Goal: Task Accomplishment & Management: Manage account settings

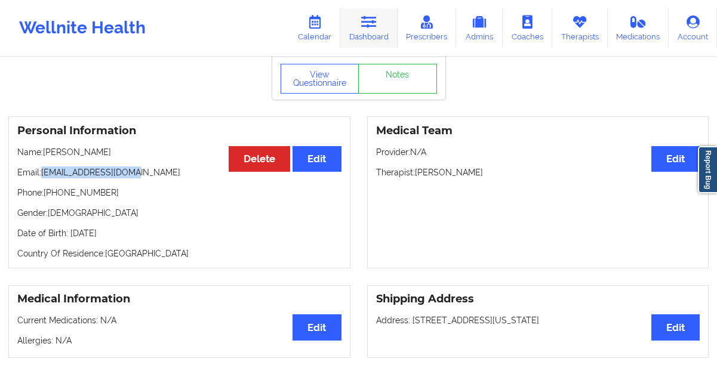
click at [362, 32] on link "Dashboard" at bounding box center [368, 27] width 57 height 39
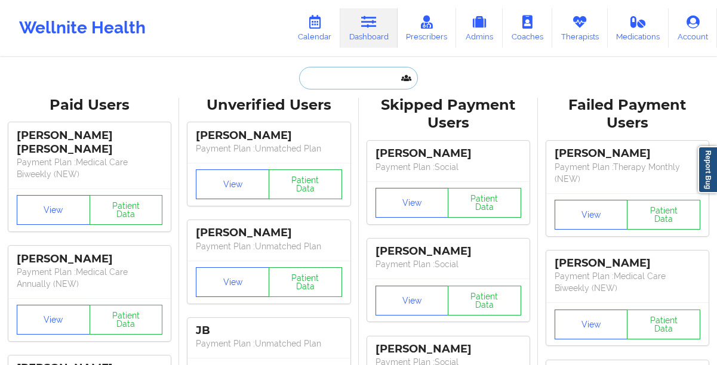
click at [326, 78] on input "text" at bounding box center [358, 78] width 118 height 23
paste input "Wahad Ansari"
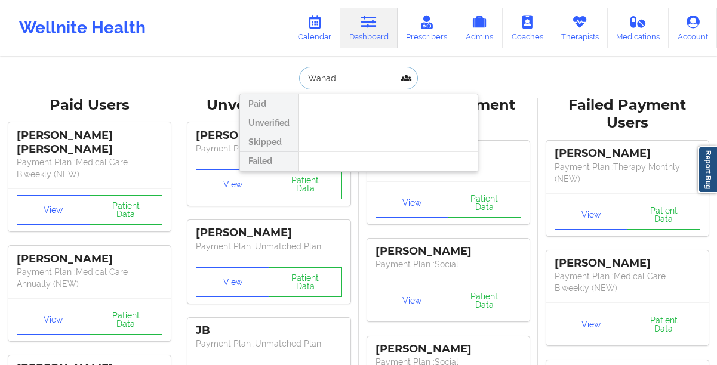
type input "Wahad"
click at [319, 42] on link "Calendar" at bounding box center [314, 27] width 51 height 39
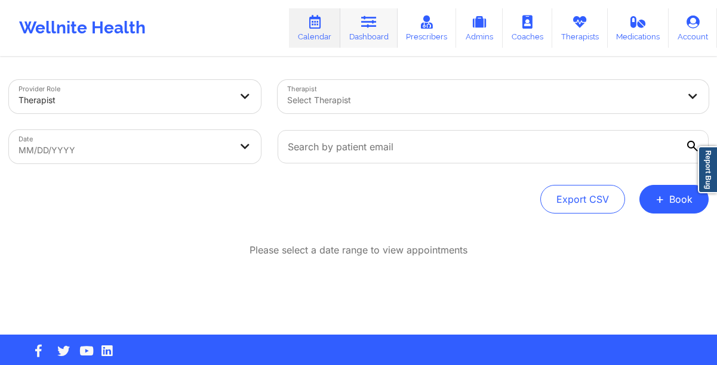
click at [371, 32] on link "Dashboard" at bounding box center [368, 27] width 57 height 39
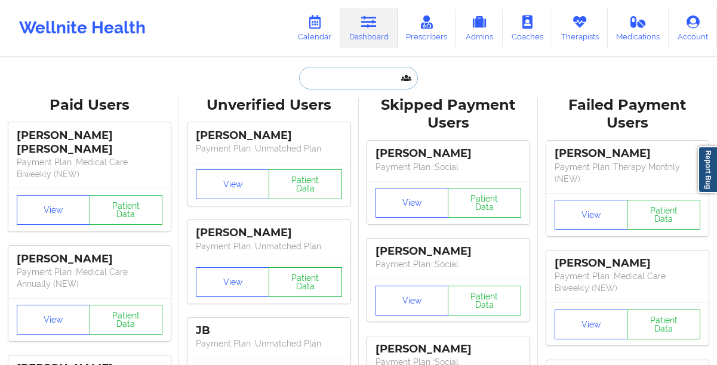
click at [329, 79] on input "text" at bounding box center [358, 78] width 118 height 23
paste input "[EMAIL_ADDRESS][DOMAIN_NAME]"
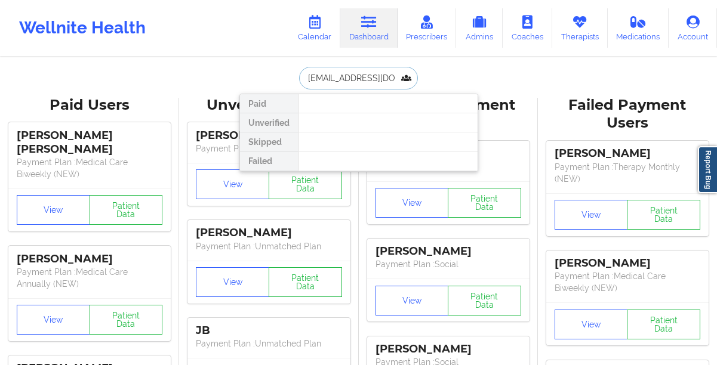
type input "[EMAIL_ADDRESS][DOMAIN_NAME]"
click at [315, 39] on link "Calendar" at bounding box center [314, 27] width 51 height 39
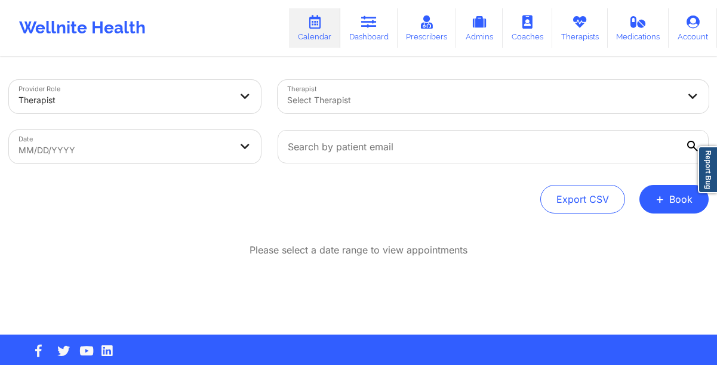
click at [377, 98] on div at bounding box center [483, 100] width 392 height 14
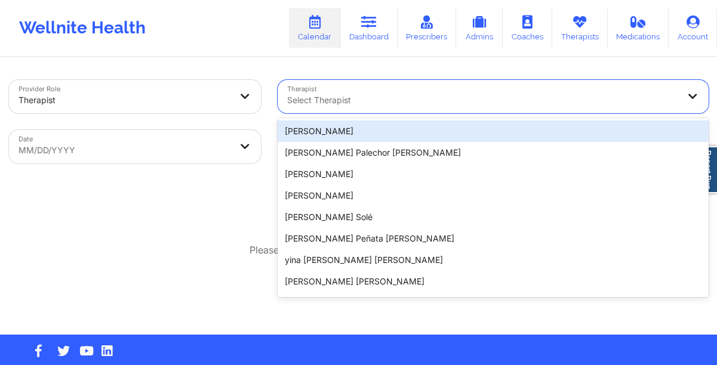
paste input "Ashley Browne"
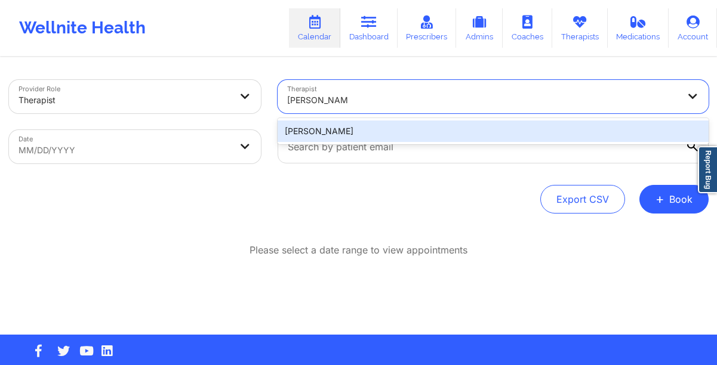
type input "Ashley Browne"
select select "2025-8"
select select "2025-9"
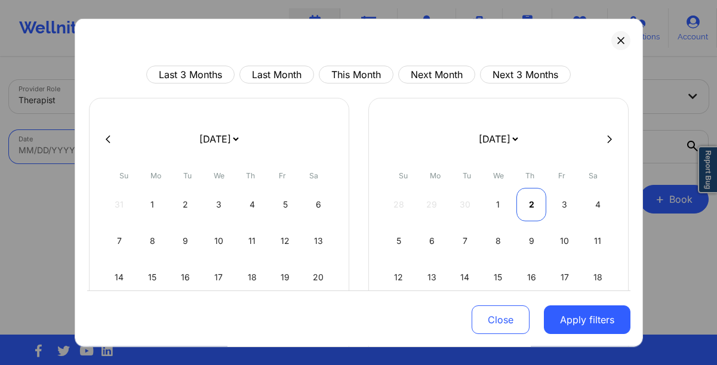
click at [523, 199] on div "2" at bounding box center [531, 204] width 30 height 33
select select "2025-9"
select select "2025-10"
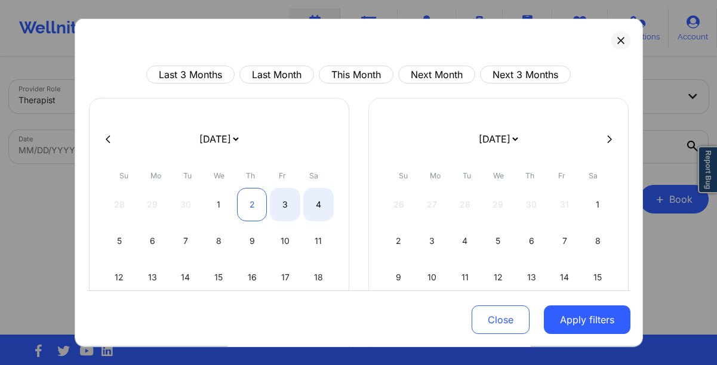
select select "2025-9"
select select "2025-10"
click at [253, 204] on div "2" at bounding box center [252, 204] width 30 height 33
select select "2025-9"
select select "2025-10"
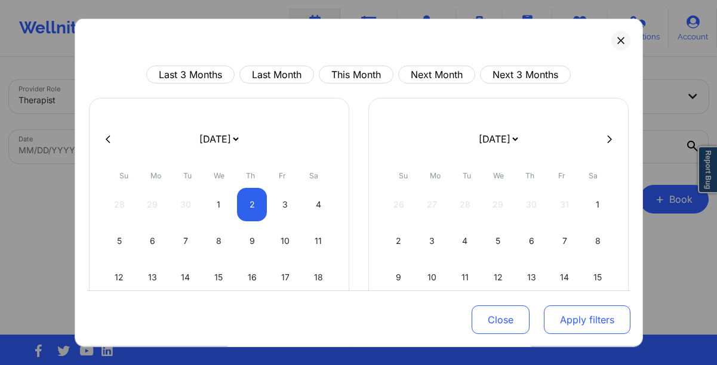
click at [559, 320] on button "Apply filters" at bounding box center [587, 320] width 87 height 29
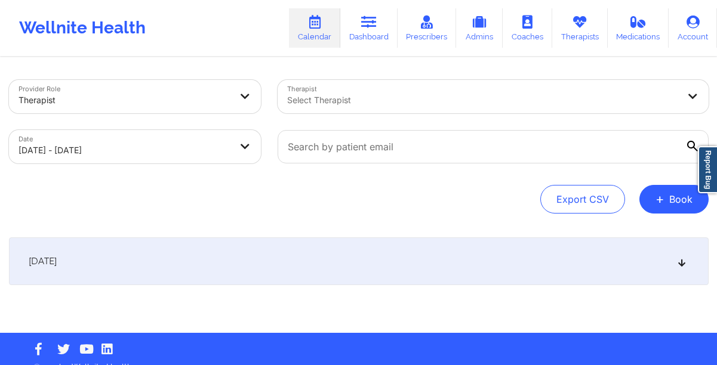
click at [340, 261] on div "October 2, 2025" at bounding box center [359, 262] width 700 height 48
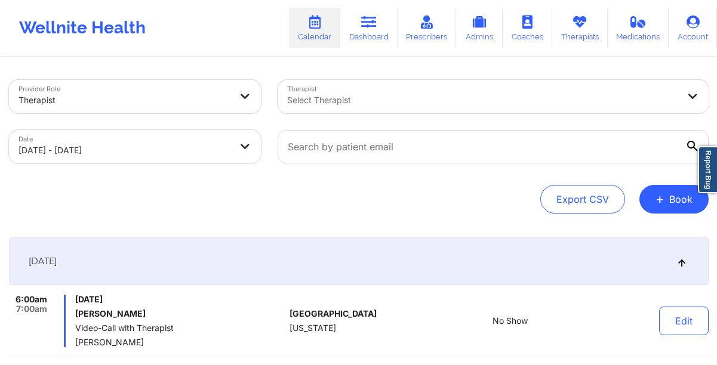
scroll to position [1, 0]
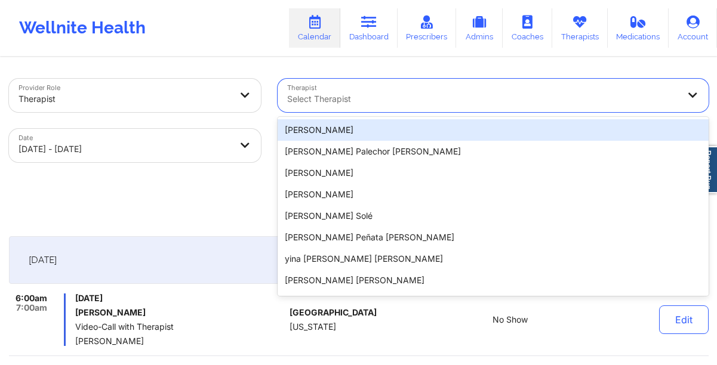
click at [336, 109] on div "Select Therapist" at bounding box center [479, 95] width 402 height 33
paste input "Ashley Browne"
type input "Ashley Browne"
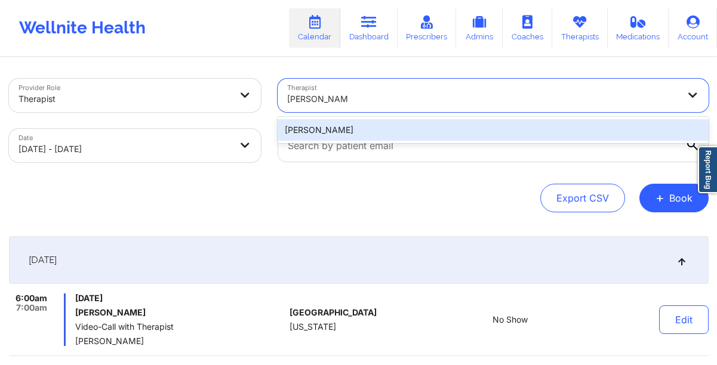
click at [332, 130] on div "Ashley Browne" at bounding box center [493, 129] width 431 height 21
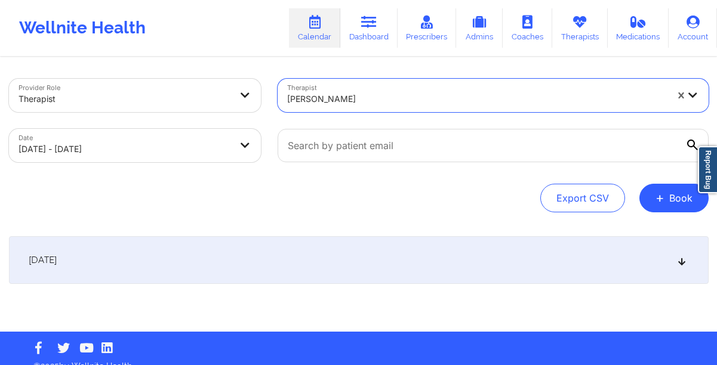
click at [479, 255] on div "October 2, 2025" at bounding box center [359, 260] width 700 height 48
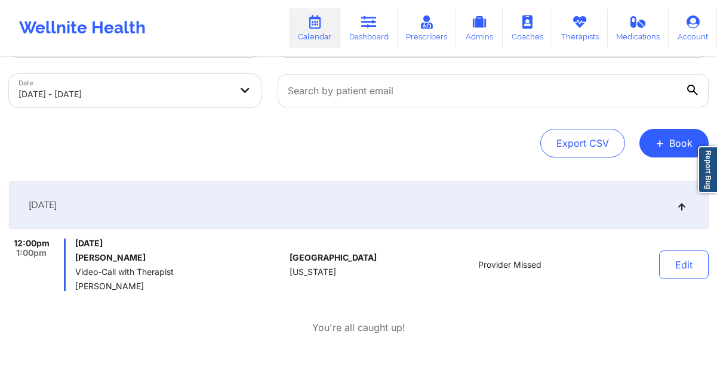
scroll to position [64, 0]
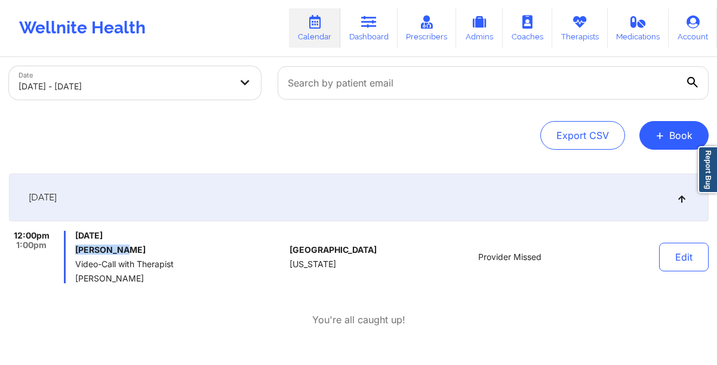
drag, startPoint x: 127, startPoint y: 249, endPoint x: 79, endPoint y: 249, distance: 47.2
click at [79, 249] on h6 "Marny Egan" at bounding box center [180, 250] width 210 height 10
copy h6 "Marny Egan"
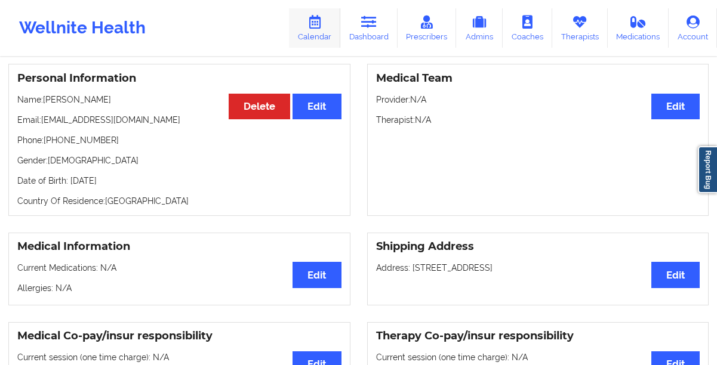
scroll to position [98, 0]
click at [318, 32] on link "Calendar" at bounding box center [314, 27] width 51 height 39
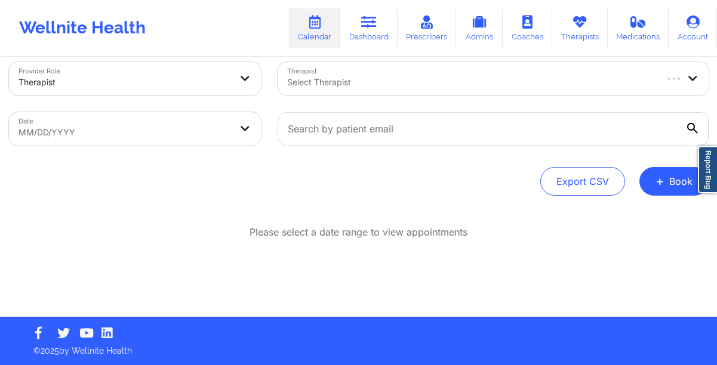
scroll to position [18, 0]
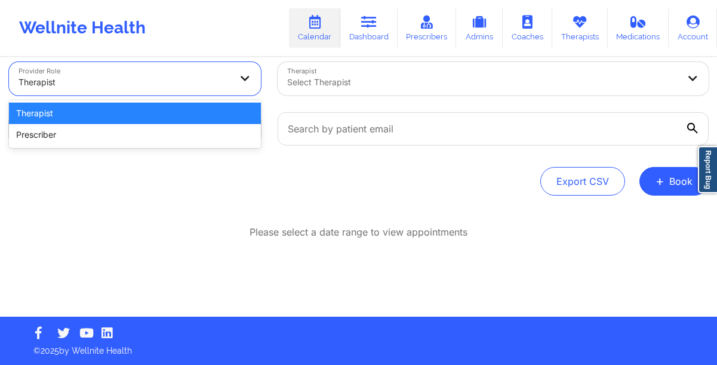
click at [183, 85] on div at bounding box center [125, 82] width 212 height 14
click at [379, 85] on div at bounding box center [483, 82] width 392 height 14
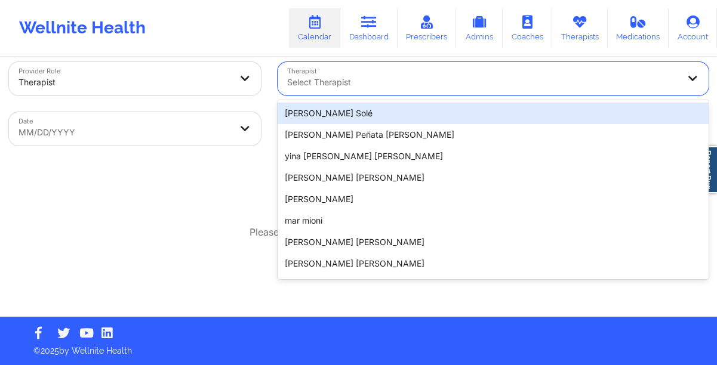
click at [226, 185] on div "Export CSV + Book" at bounding box center [359, 181] width 700 height 29
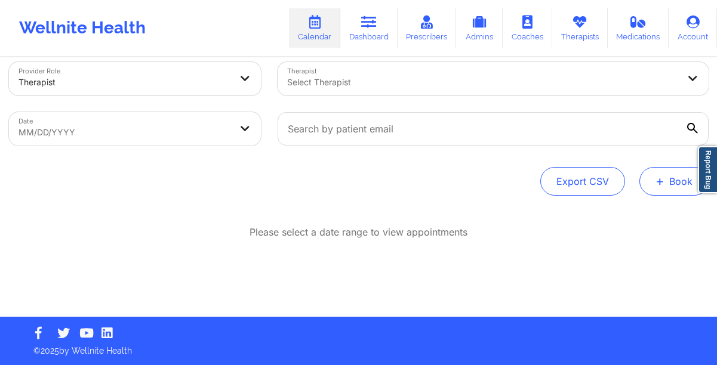
click at [665, 184] on button "+ Book" at bounding box center [673, 181] width 69 height 29
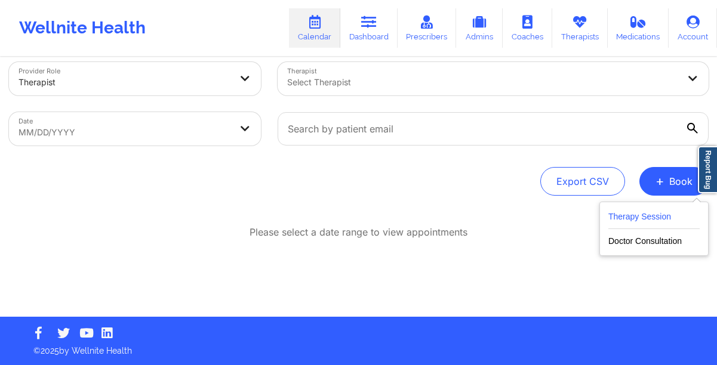
click at [627, 220] on button "Therapy Session" at bounding box center [653, 220] width 91 height 20
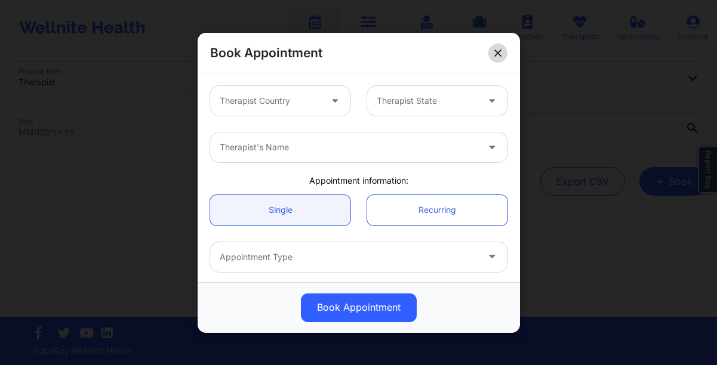
click at [495, 54] on icon at bounding box center [497, 53] width 7 height 7
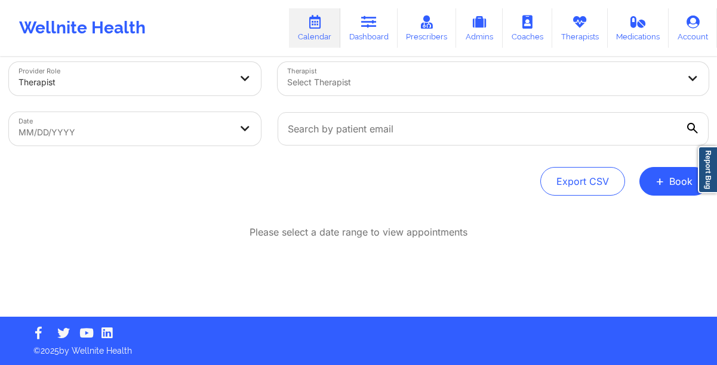
click at [439, 92] on div "Select Therapist" at bounding box center [479, 78] width 402 height 33
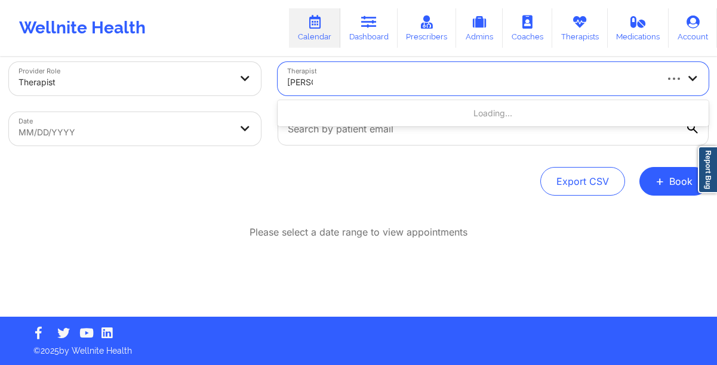
type input "[PERSON_NAME]"
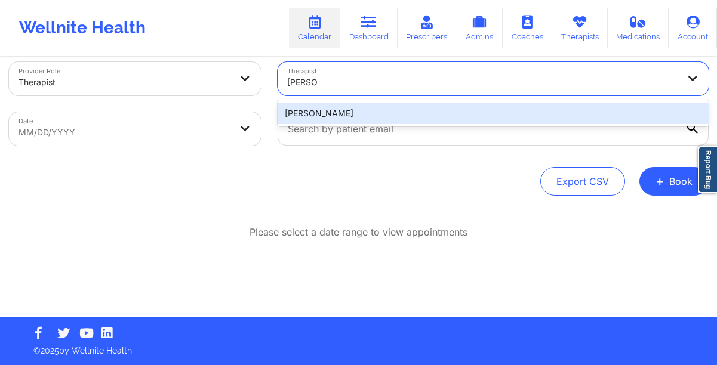
click at [427, 119] on div "[PERSON_NAME]" at bounding box center [493, 113] width 431 height 21
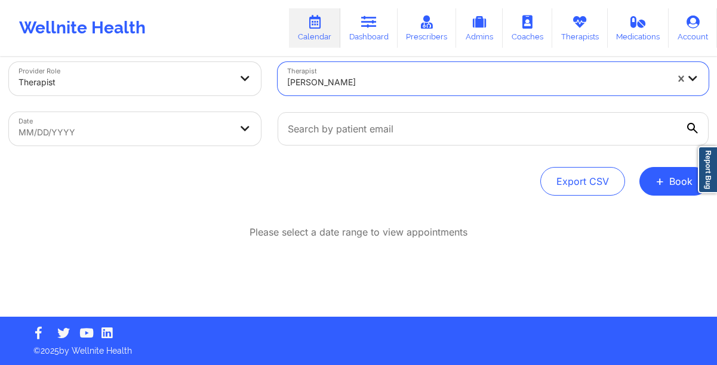
select select "2025-8"
select select "2025-9"
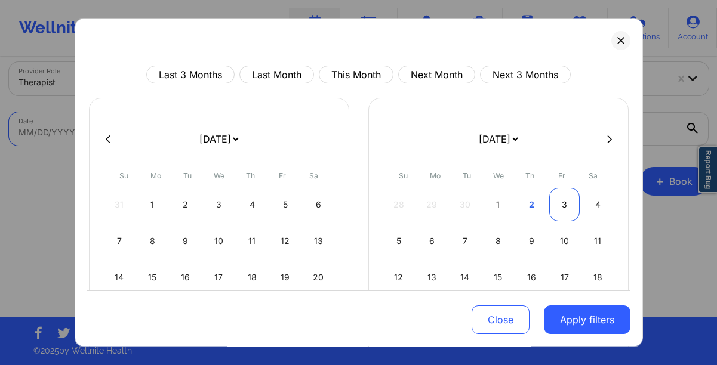
click at [563, 210] on div "3" at bounding box center [564, 204] width 30 height 33
select select "2025-9"
select select "2025-10"
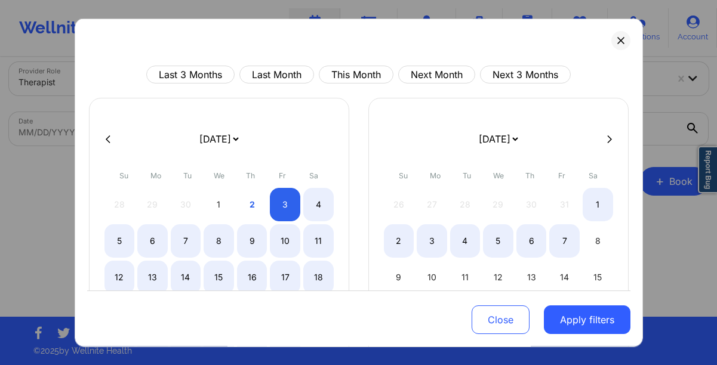
select select "2025-9"
select select "2025-10"
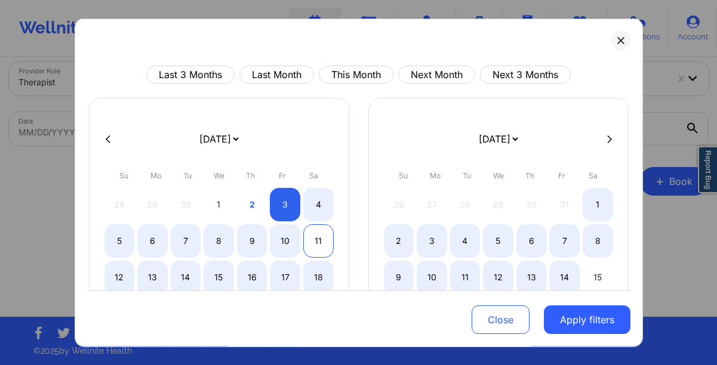
select select "2025-9"
select select "2025-10"
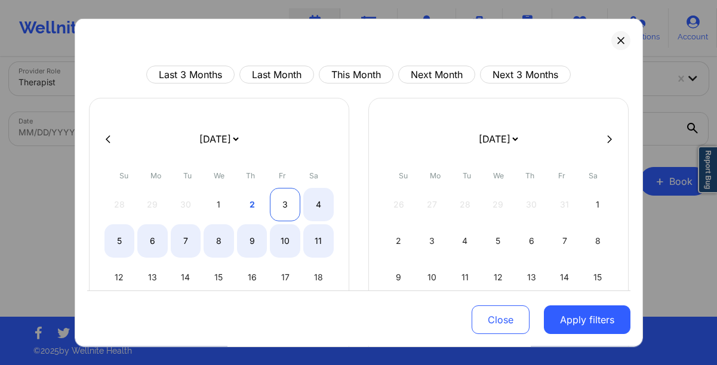
select select "2025-9"
select select "2025-10"
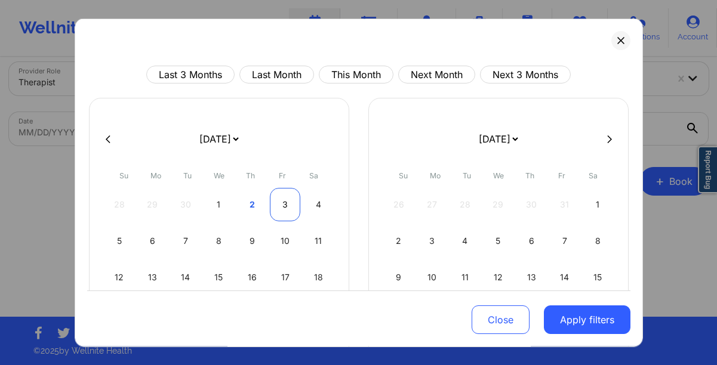
click at [286, 210] on div "3" at bounding box center [285, 204] width 30 height 33
select select "2025-9"
select select "2025-10"
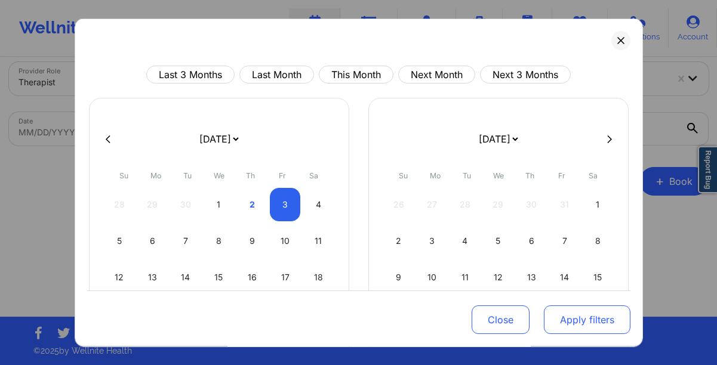
click at [568, 319] on button "Apply filters" at bounding box center [587, 320] width 87 height 29
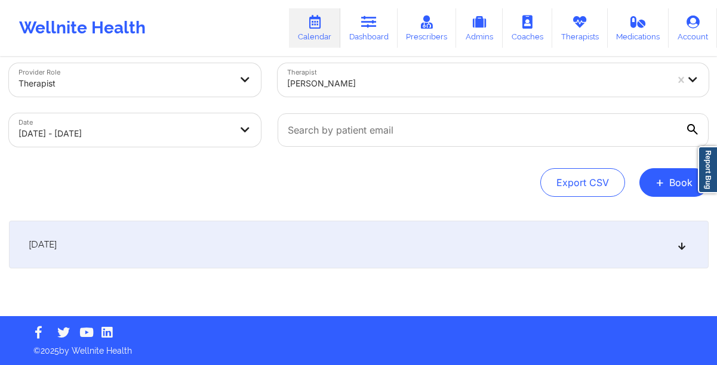
scroll to position [16, 0]
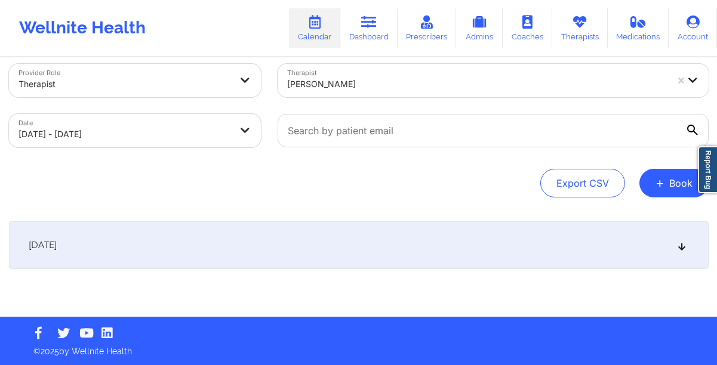
click at [368, 244] on div "[DATE]" at bounding box center [359, 245] width 700 height 48
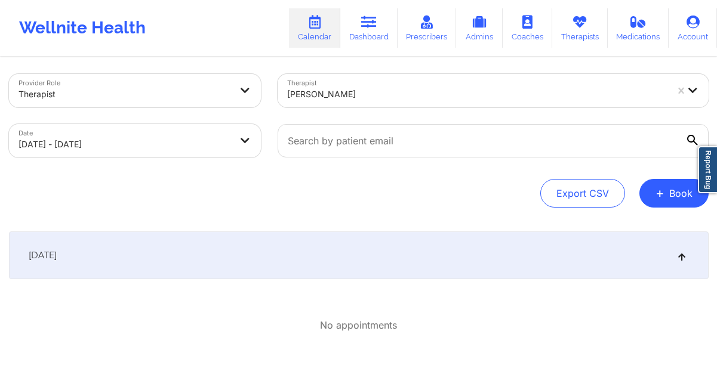
scroll to position [0, 0]
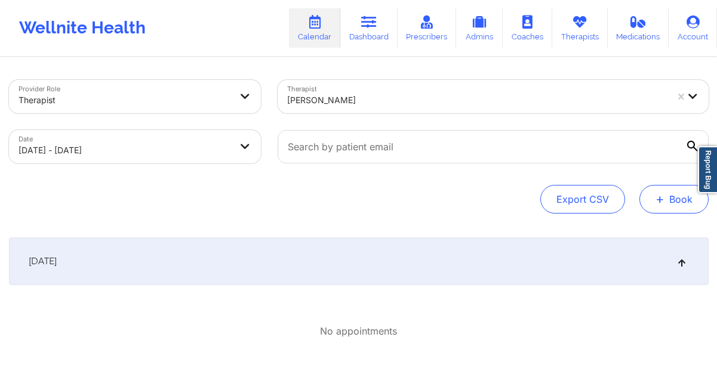
click at [660, 196] on span "+" at bounding box center [659, 199] width 9 height 7
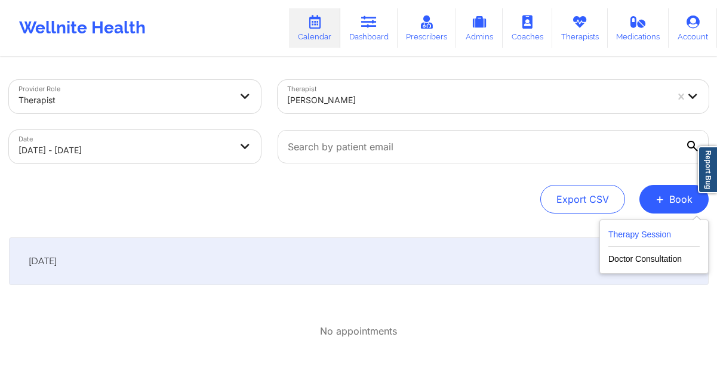
click at [619, 236] on button "Therapy Session" at bounding box center [653, 237] width 91 height 20
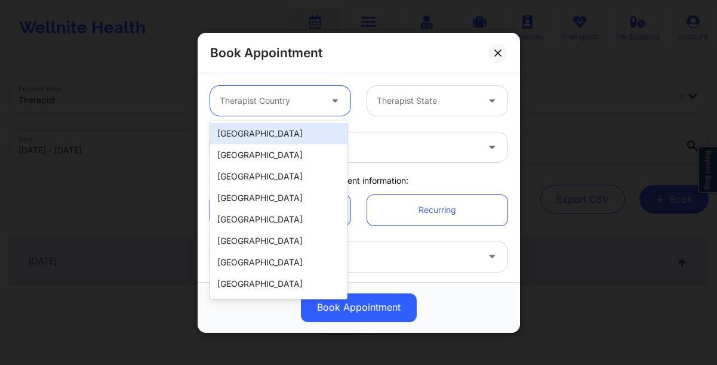
click at [258, 102] on div at bounding box center [270, 101] width 101 height 14
click at [255, 140] on div "[GEOGRAPHIC_DATA]" at bounding box center [278, 133] width 137 height 21
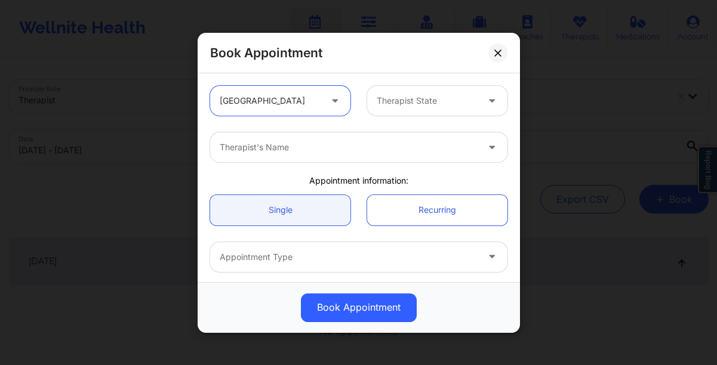
click at [403, 104] on div at bounding box center [427, 101] width 101 height 14
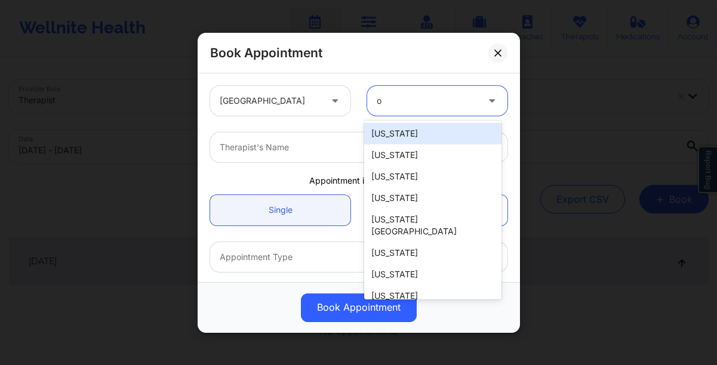
type input "oh"
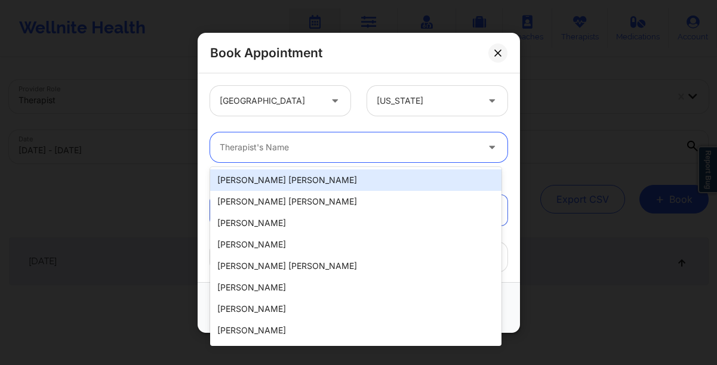
click at [306, 155] on div "Therapist's Name" at bounding box center [344, 148] width 269 height 30
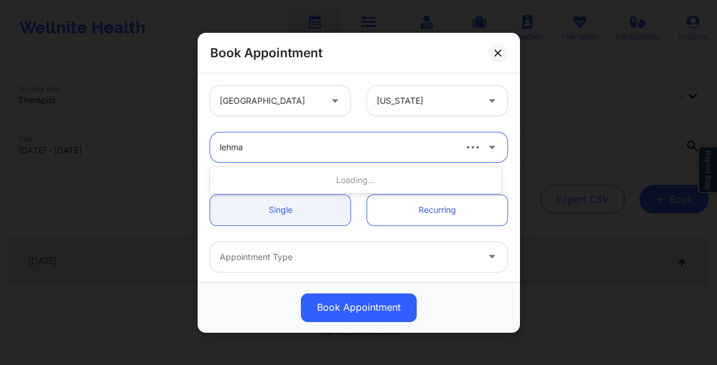
type input "[PERSON_NAME]"
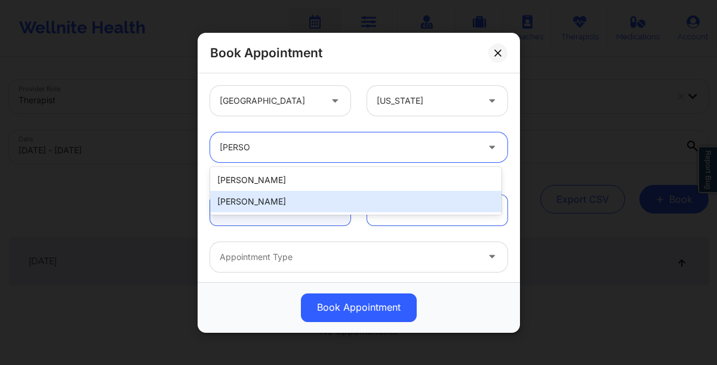
click at [260, 201] on div "[PERSON_NAME]" at bounding box center [355, 201] width 291 height 21
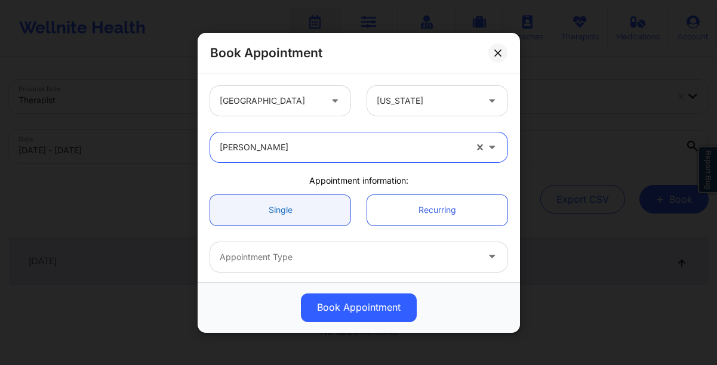
click at [261, 207] on link "Single" at bounding box center [280, 210] width 140 height 30
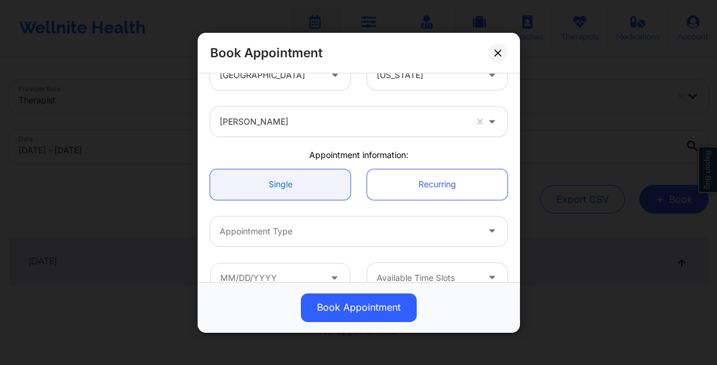
scroll to position [33, 0]
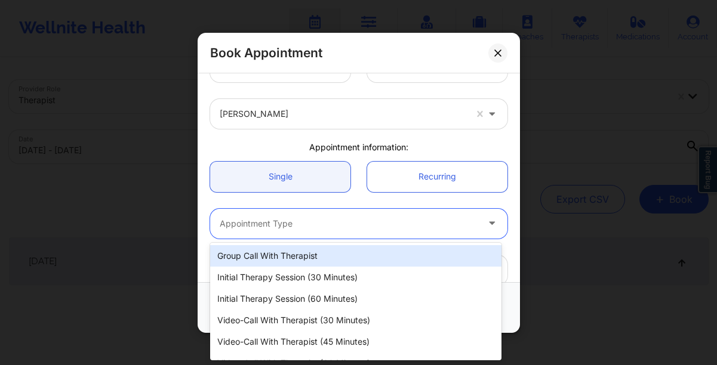
click at [263, 220] on div at bounding box center [349, 224] width 258 height 14
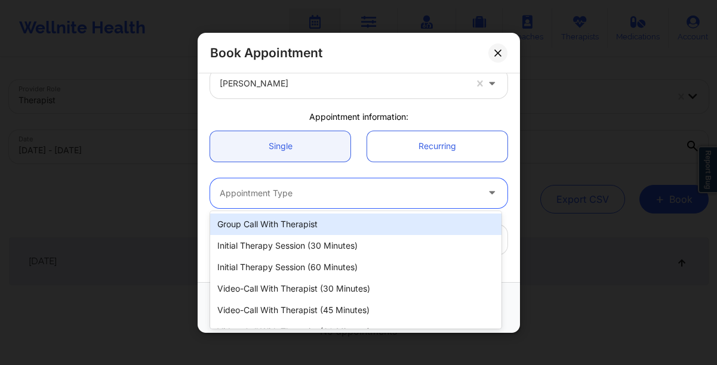
scroll to position [67, 0]
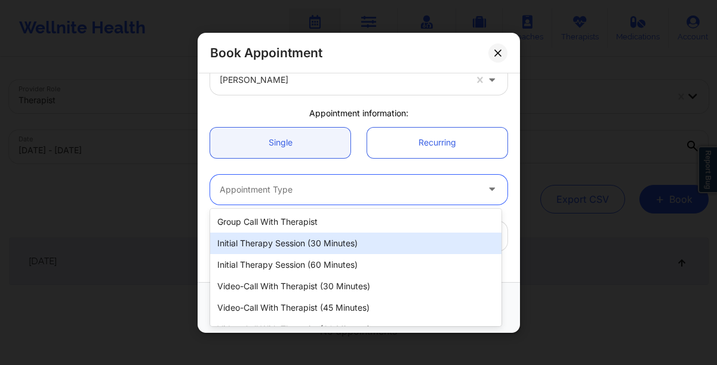
click at [262, 244] on div "Initial Therapy Session (30 minutes)" at bounding box center [355, 243] width 291 height 21
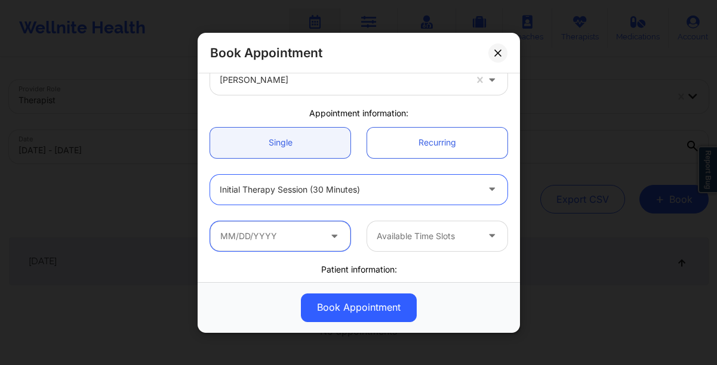
click at [261, 240] on input "text" at bounding box center [280, 236] width 140 height 30
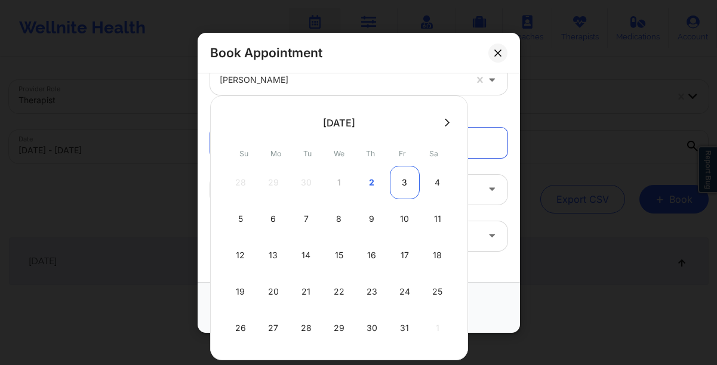
click at [402, 186] on div "3" at bounding box center [405, 182] width 30 height 33
type input "[DATE]"
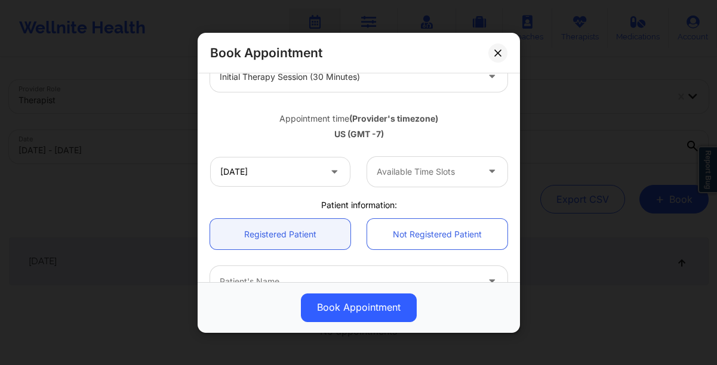
scroll to position [179, 0]
click at [412, 181] on div "Available Time Slots" at bounding box center [423, 173] width 112 height 30
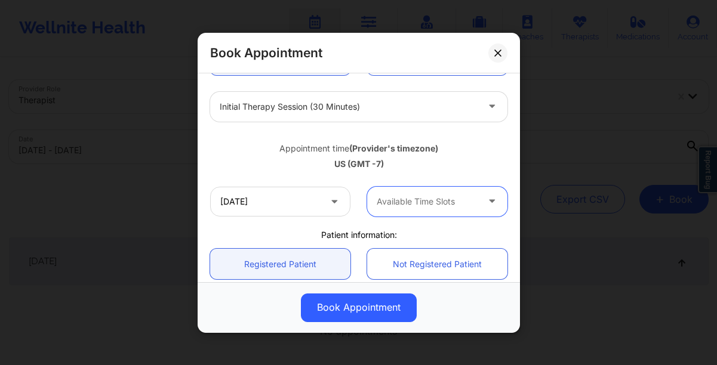
scroll to position [153, 0]
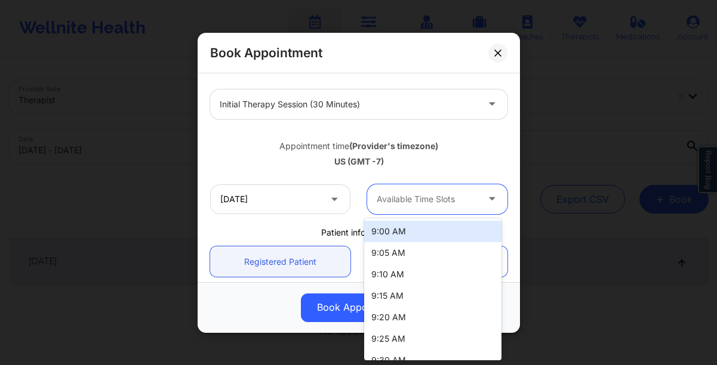
click at [486, 199] on icon at bounding box center [492, 197] width 12 height 10
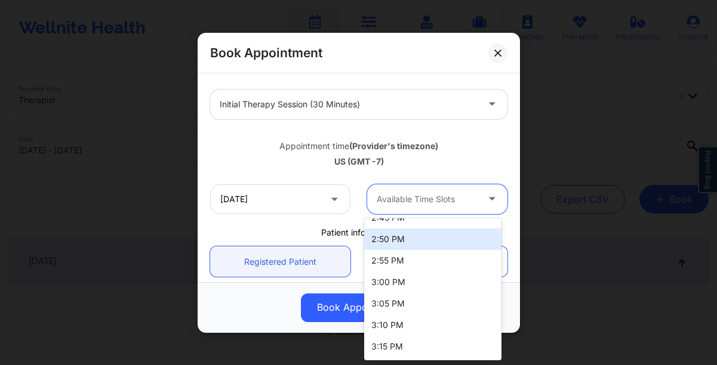
scroll to position [1498, 0]
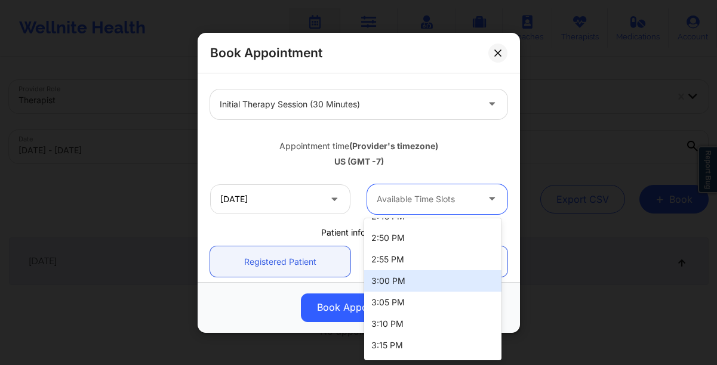
click at [405, 287] on div "3:00 PM" at bounding box center [432, 280] width 137 height 21
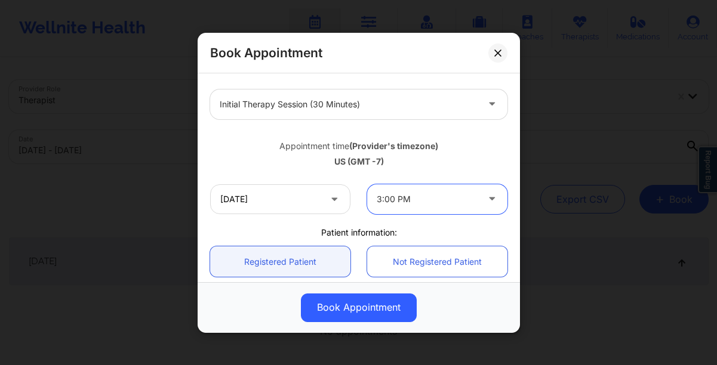
click at [487, 201] on icon at bounding box center [492, 197] width 12 height 10
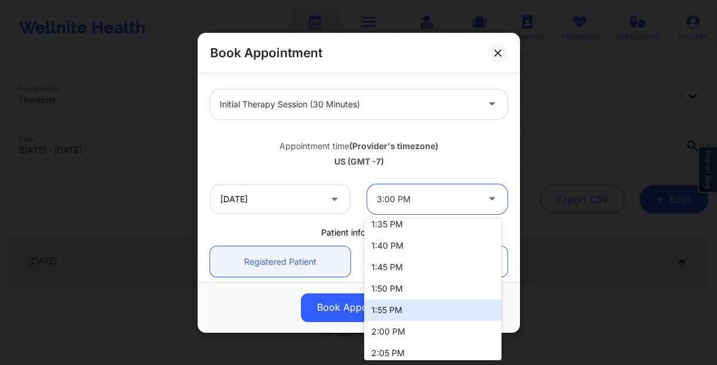
scroll to position [1212, 0]
click at [417, 304] on div "2:00 PM" at bounding box center [432, 308] width 137 height 21
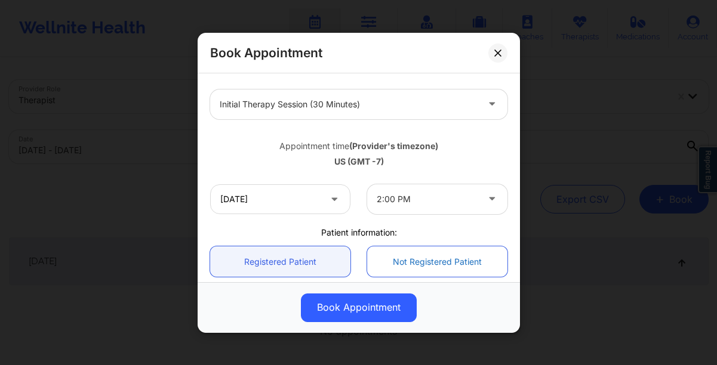
click at [390, 256] on link "Not Registered Patient" at bounding box center [437, 262] width 140 height 30
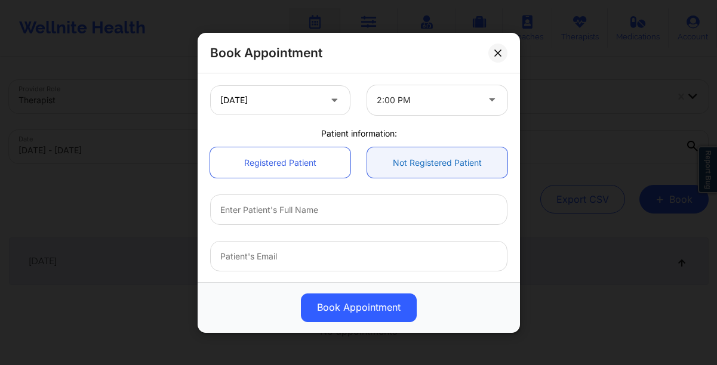
scroll to position [254, 0]
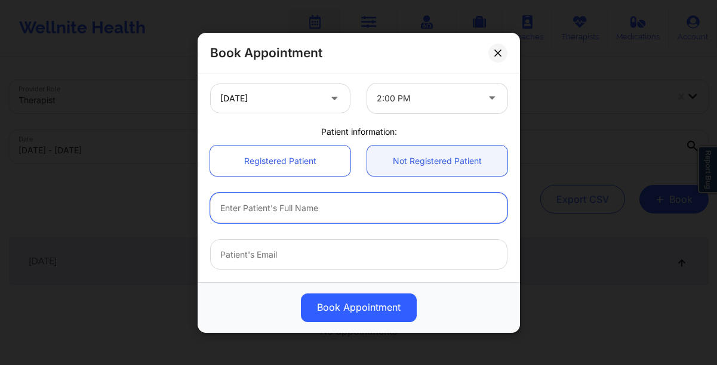
click at [341, 205] on input "text" at bounding box center [358, 208] width 297 height 30
paste input "[PERSON_NAME]"
type input "[PERSON_NAME]"
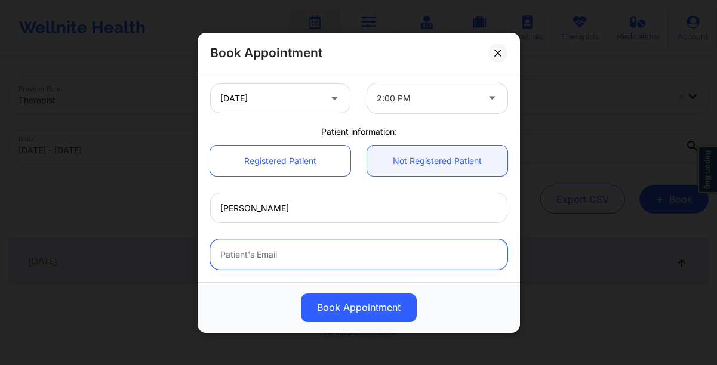
paste input "Wansari@umich.edu"
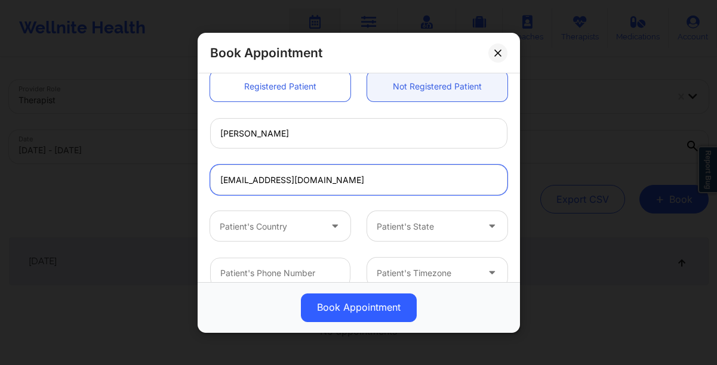
scroll to position [332, 0]
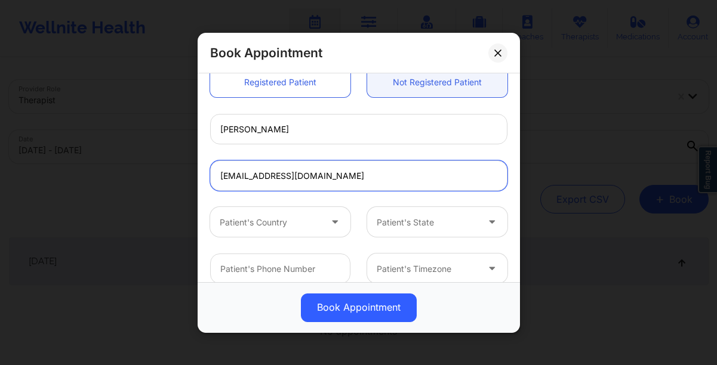
type input "Wansari@umich.edu"
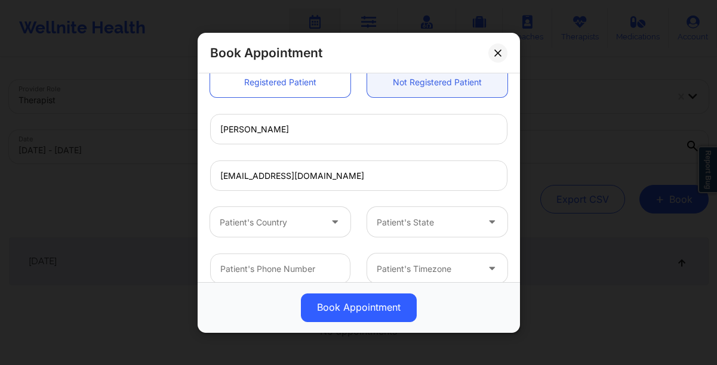
click at [333, 225] on icon at bounding box center [335, 220] width 12 height 10
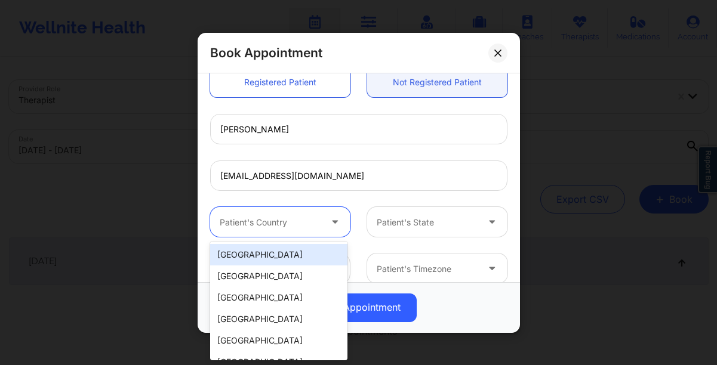
click at [299, 251] on div "[GEOGRAPHIC_DATA]" at bounding box center [278, 254] width 137 height 21
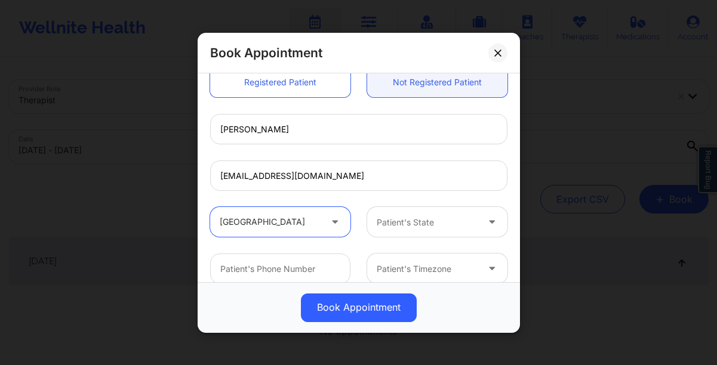
click at [415, 227] on div at bounding box center [427, 222] width 101 height 14
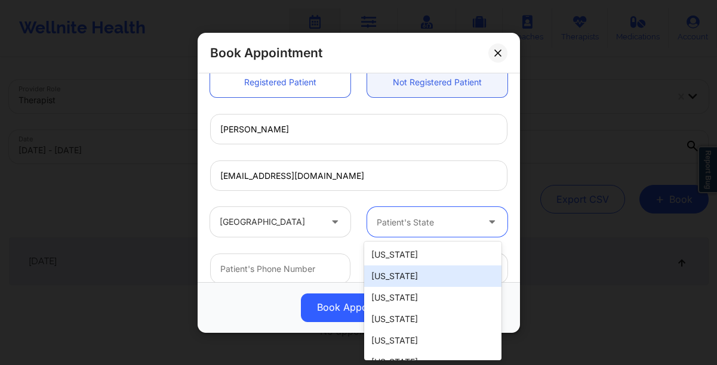
click at [414, 284] on div "Alaska" at bounding box center [432, 276] width 137 height 21
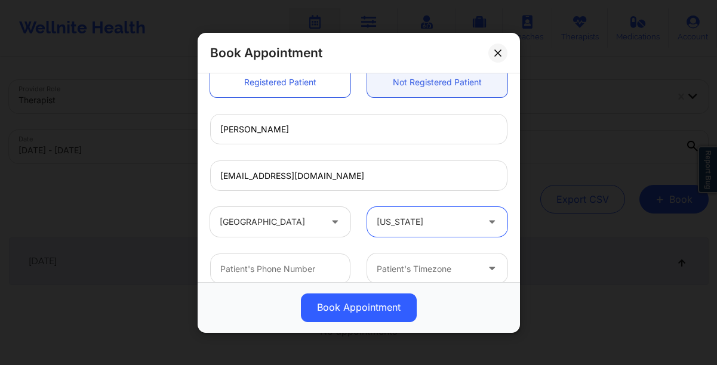
scroll to position [20, 0]
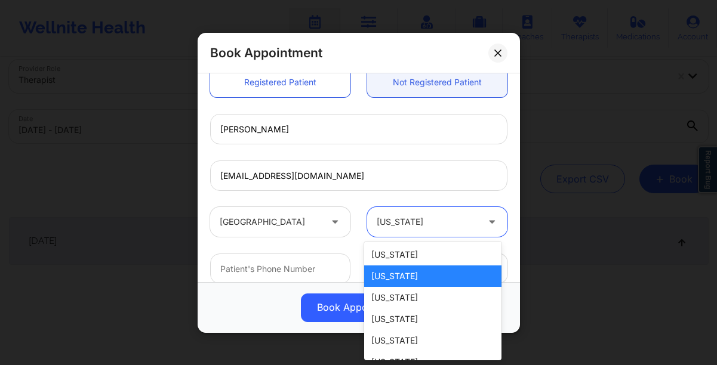
click at [414, 217] on div at bounding box center [427, 222] width 101 height 14
type input "oh"
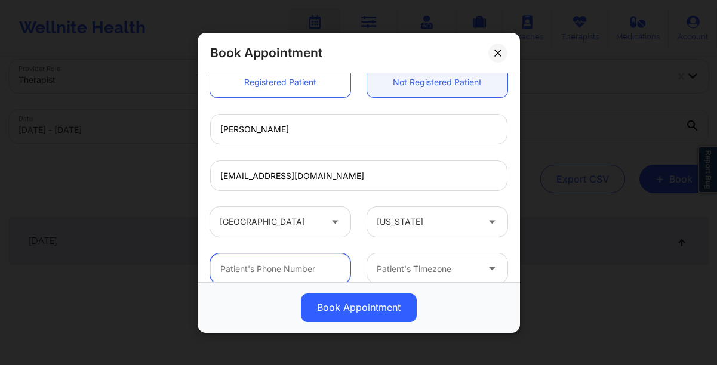
click at [300, 267] on input "text" at bounding box center [280, 269] width 140 height 30
click at [248, 265] on input "text" at bounding box center [280, 269] width 140 height 30
paste input "(989) 996-1818"
type input "(989) 996-1818"
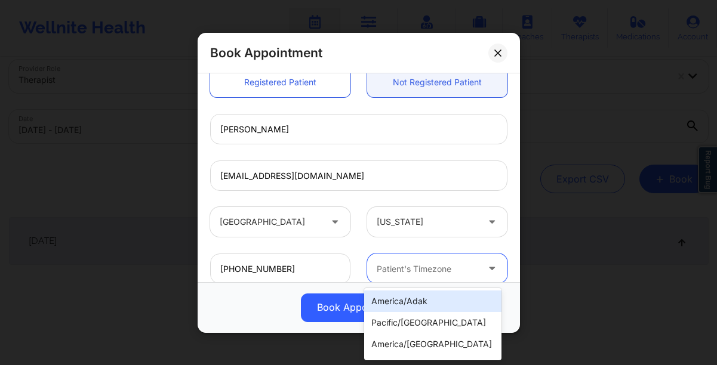
click at [409, 267] on div at bounding box center [427, 268] width 101 height 14
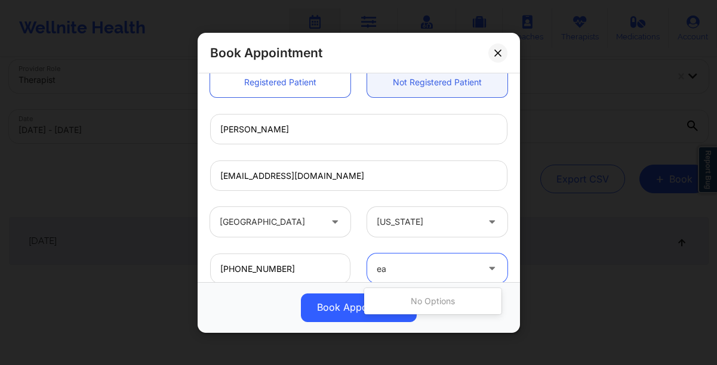
type input "e"
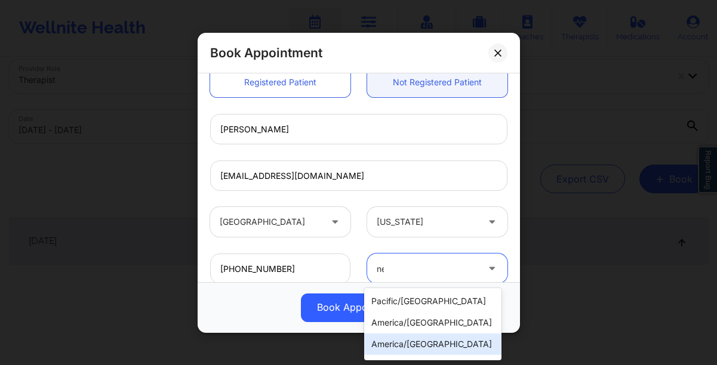
type input "new"
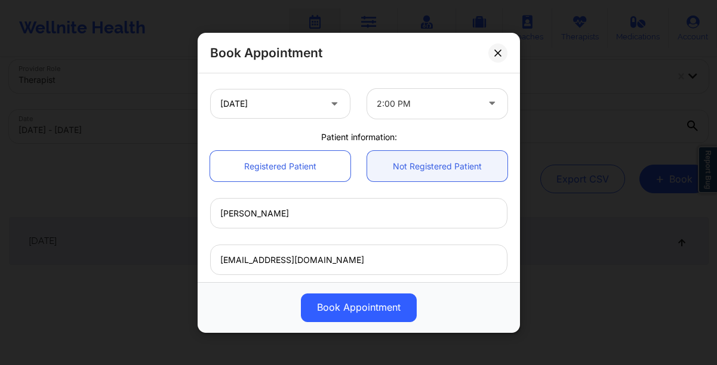
scroll to position [246, 0]
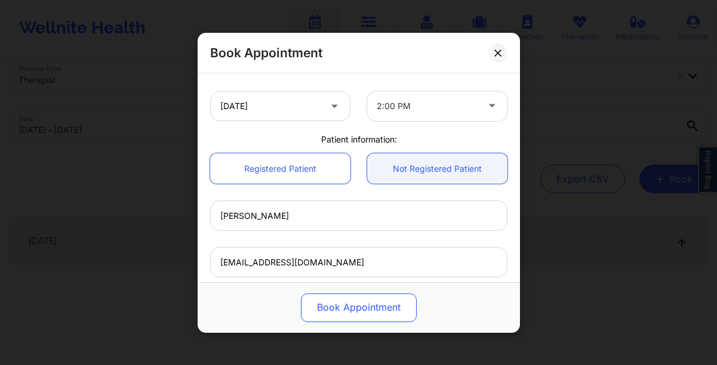
click at [353, 306] on button "Book Appointment" at bounding box center [359, 307] width 116 height 29
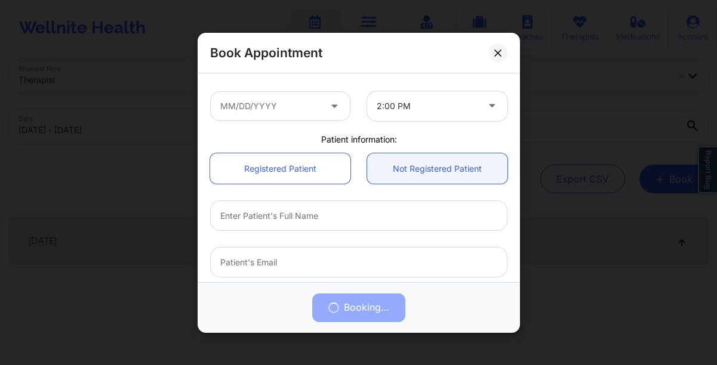
scroll to position [16, 0]
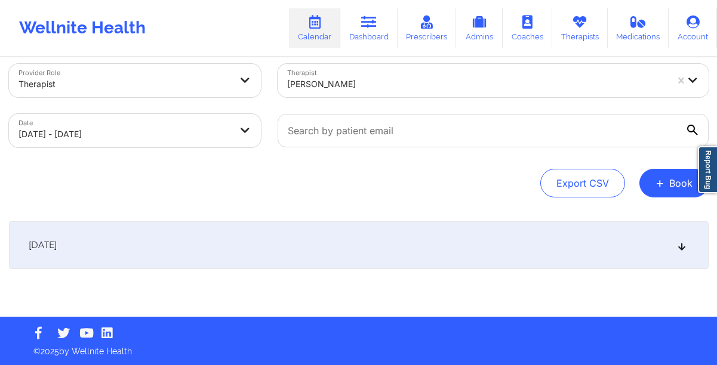
click at [313, 261] on div "[DATE]" at bounding box center [359, 245] width 700 height 48
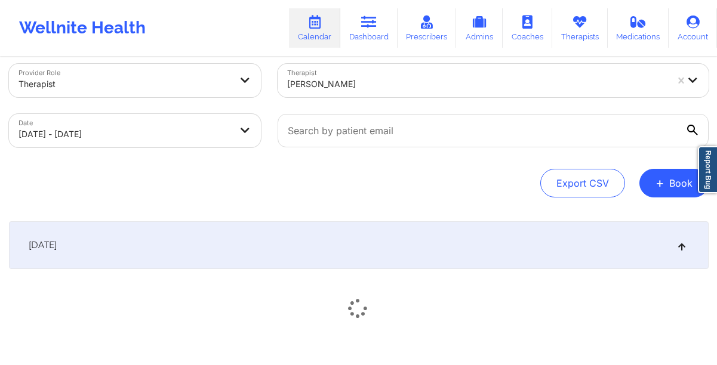
scroll to position [20, 0]
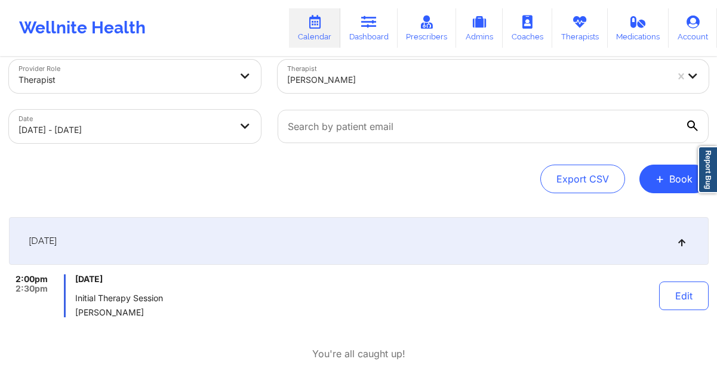
drag, startPoint x: 185, startPoint y: 282, endPoint x: 23, endPoint y: 277, distance: 161.8
click at [23, 277] on div "2:00pm 2:30pm Friday, October 3, 2025 Initial Therapy Session Helen G. Lehman" at bounding box center [147, 296] width 276 height 43
click at [682, 302] on button "Edit" at bounding box center [684, 296] width 50 height 29
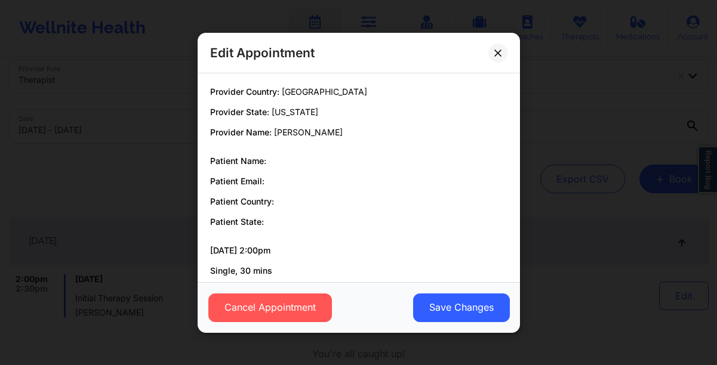
scroll to position [62, 0]
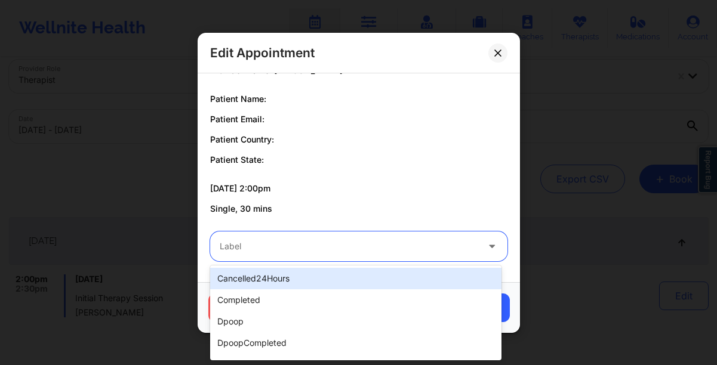
click at [299, 248] on div at bounding box center [349, 246] width 258 height 14
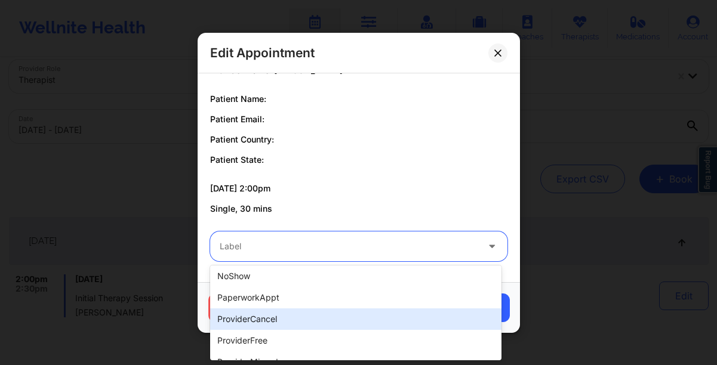
scroll to position [383, 0]
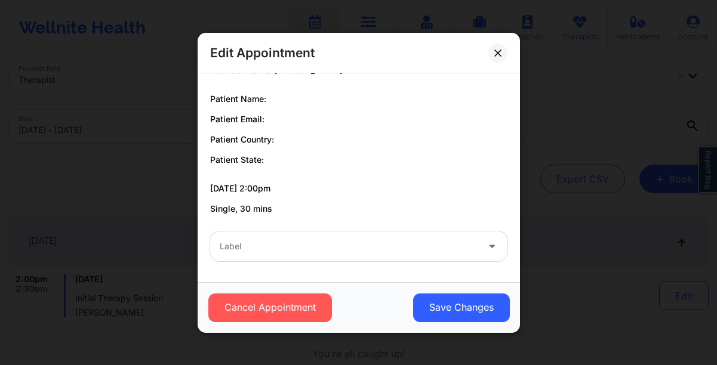
click at [472, 189] on p "10/03/2025 2:00pm" at bounding box center [358, 189] width 297 height 12
click at [498, 57] on button at bounding box center [497, 52] width 19 height 19
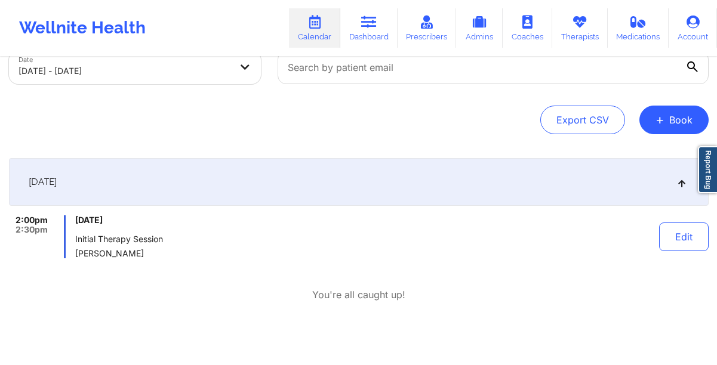
scroll to position [94, 0]
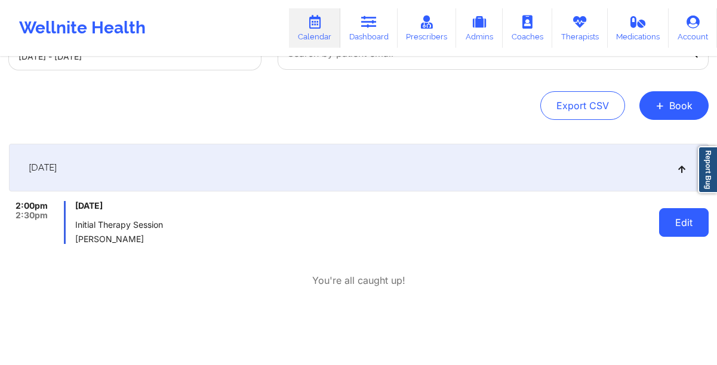
click at [688, 228] on button "Edit" at bounding box center [684, 222] width 50 height 29
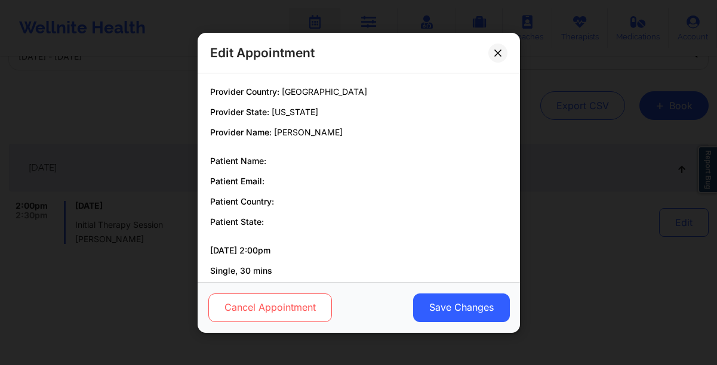
click at [242, 307] on button "Cancel Appointment" at bounding box center [270, 307] width 124 height 29
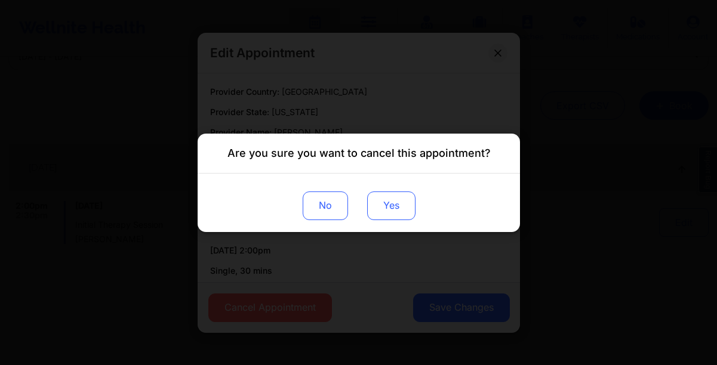
click at [383, 209] on button "Yes" at bounding box center [390, 205] width 48 height 29
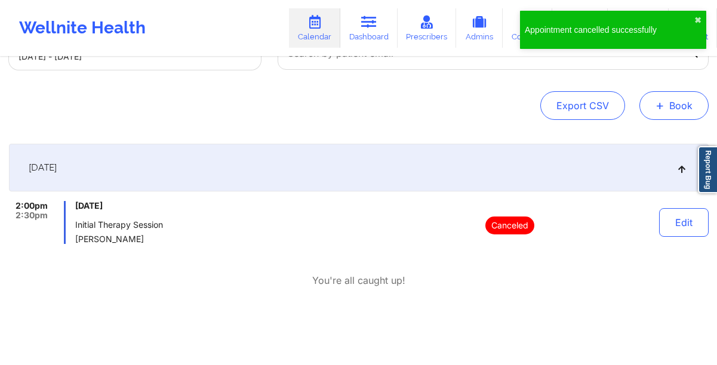
click at [663, 109] on span "+" at bounding box center [659, 105] width 9 height 7
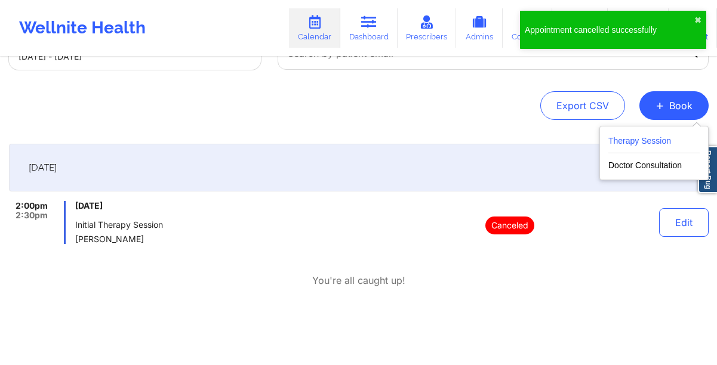
click at [637, 140] on button "Therapy Session" at bounding box center [653, 144] width 91 height 20
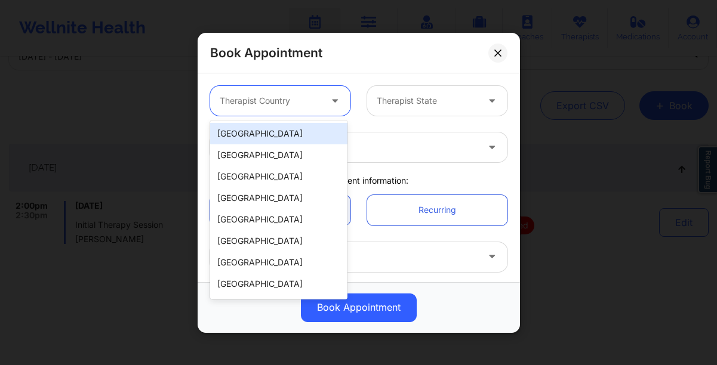
click at [275, 98] on div at bounding box center [270, 101] width 101 height 14
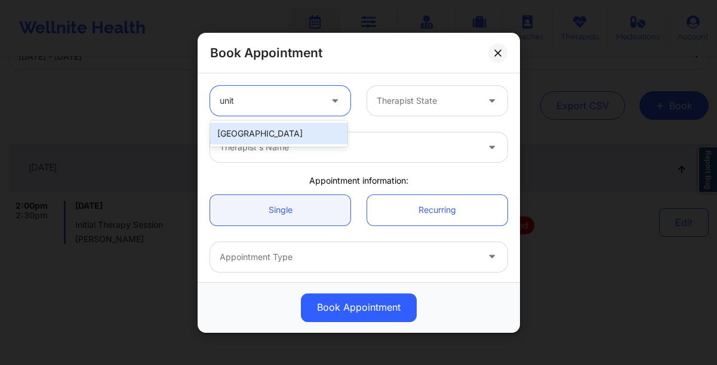
type input "unite"
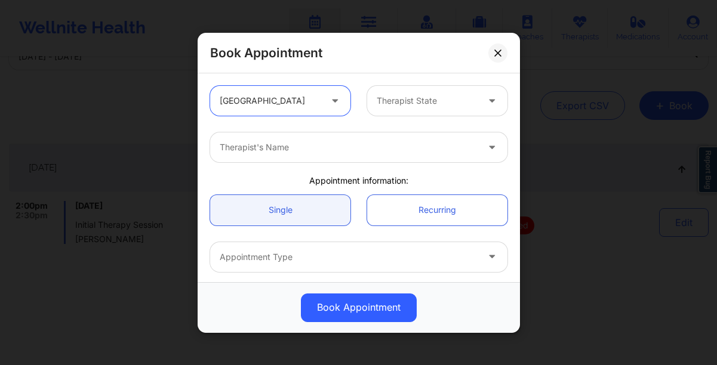
click at [381, 102] on div at bounding box center [427, 101] width 101 height 14
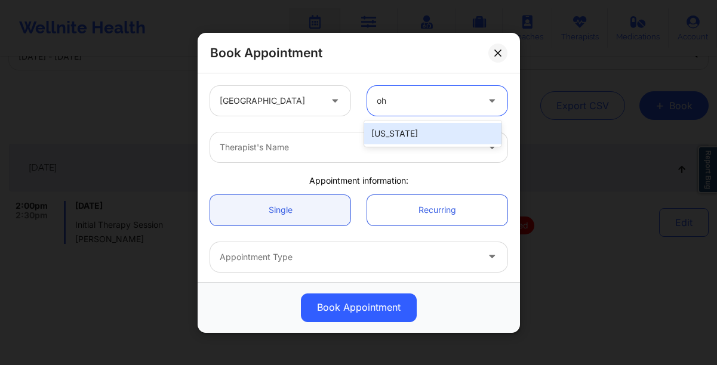
type input "ohi"
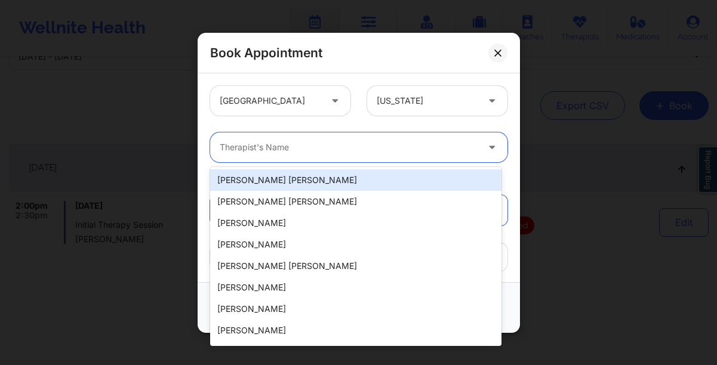
click at [322, 148] on div at bounding box center [349, 147] width 258 height 14
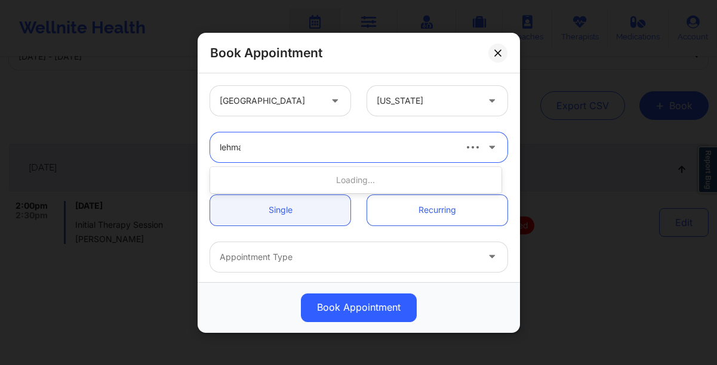
type input "lehman"
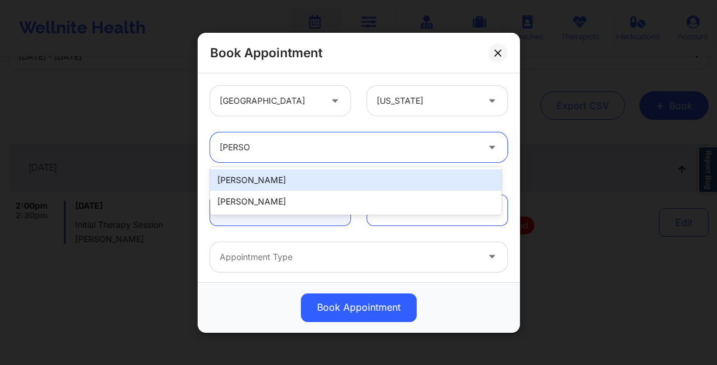
click at [309, 180] on div "Kelly M Lehman" at bounding box center [355, 180] width 291 height 21
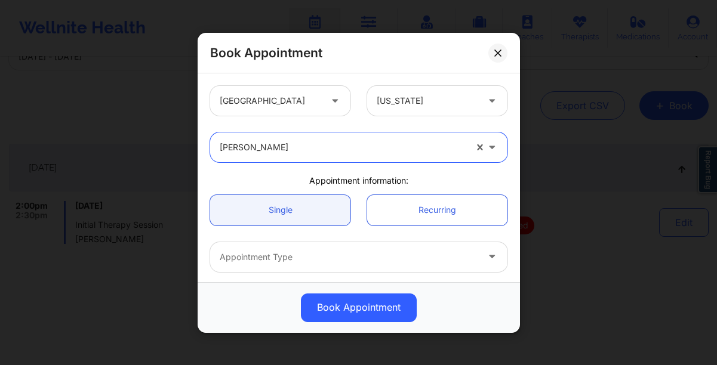
click at [322, 149] on div at bounding box center [343, 147] width 246 height 14
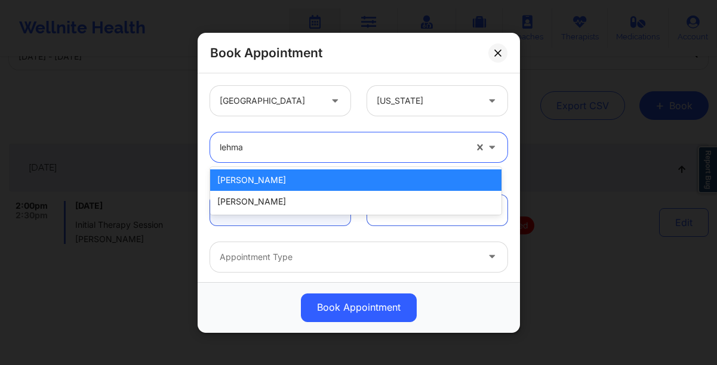
type input "lehman"
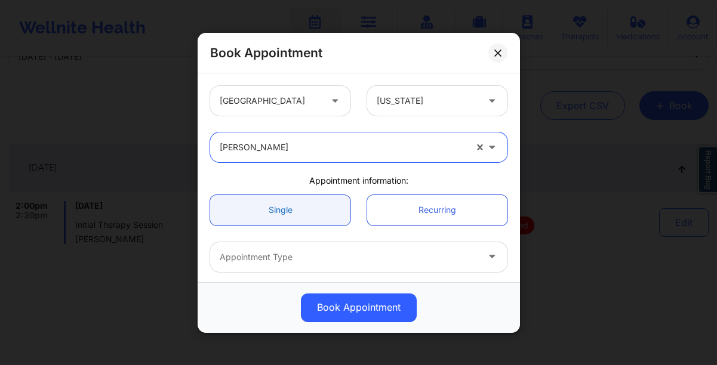
click at [309, 221] on link "Single" at bounding box center [280, 210] width 140 height 30
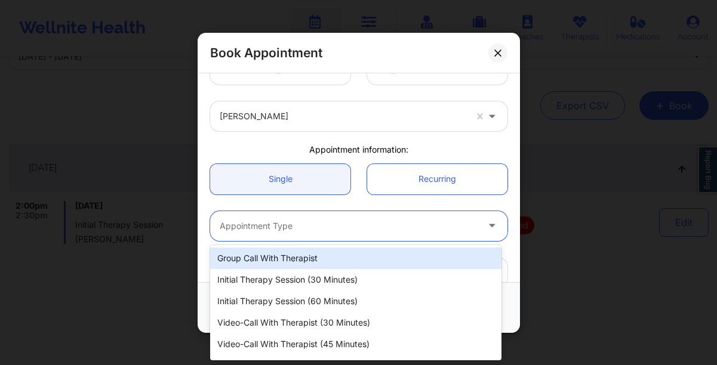
click at [308, 224] on div at bounding box center [349, 226] width 258 height 14
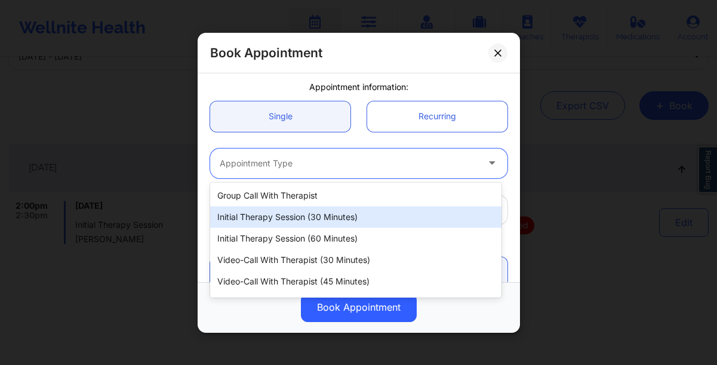
click at [298, 221] on div "Initial Therapy Session (30 minutes)" at bounding box center [355, 217] width 291 height 21
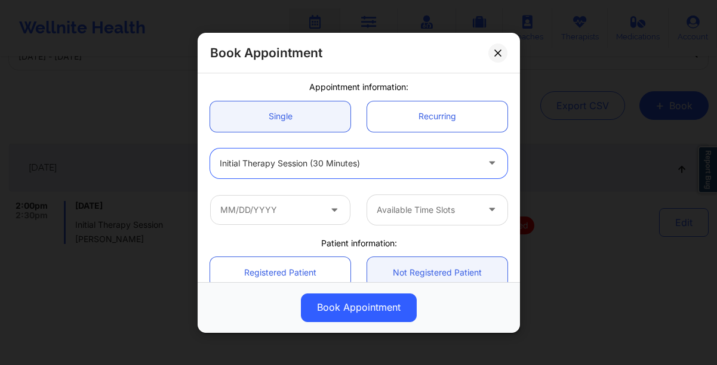
click at [332, 212] on icon at bounding box center [334, 207] width 12 height 10
click at [330, 210] on icon at bounding box center [334, 207] width 12 height 10
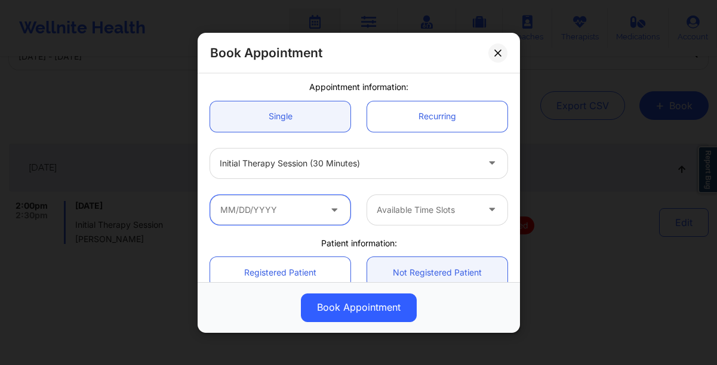
click at [300, 210] on input "text" at bounding box center [280, 210] width 140 height 30
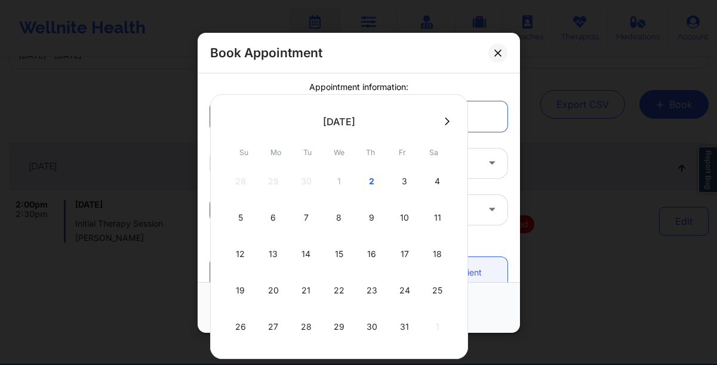
scroll to position [97, 0]
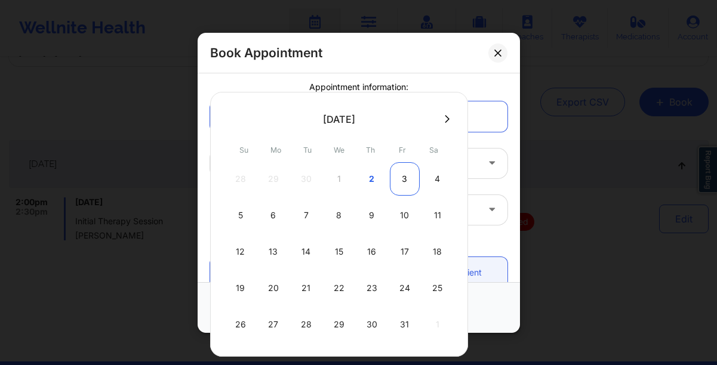
click at [404, 174] on div "3" at bounding box center [405, 178] width 30 height 33
type input "10/03/2025"
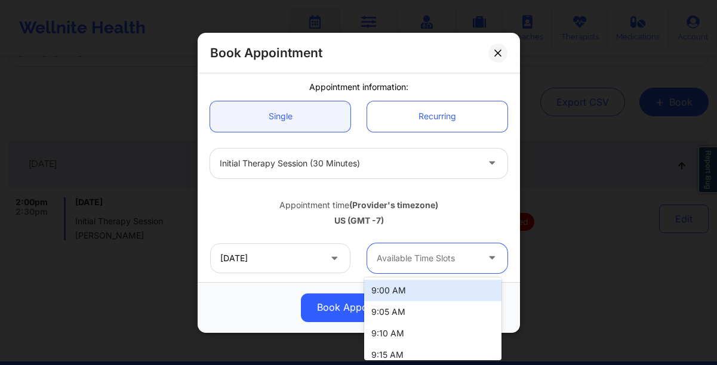
click at [492, 261] on div at bounding box center [493, 258] width 14 height 15
click at [448, 288] on div "9:00 AM" at bounding box center [432, 290] width 137 height 21
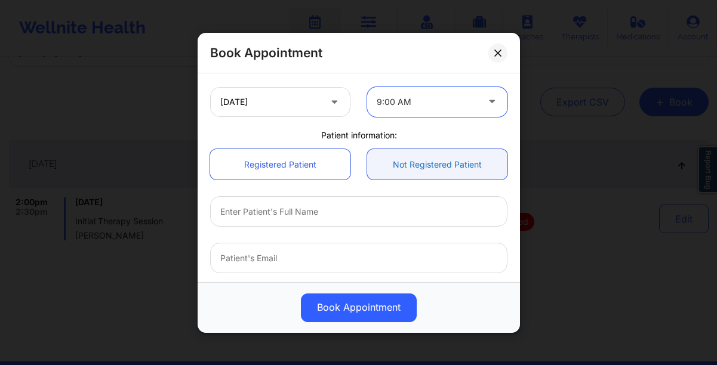
scroll to position [251, 0]
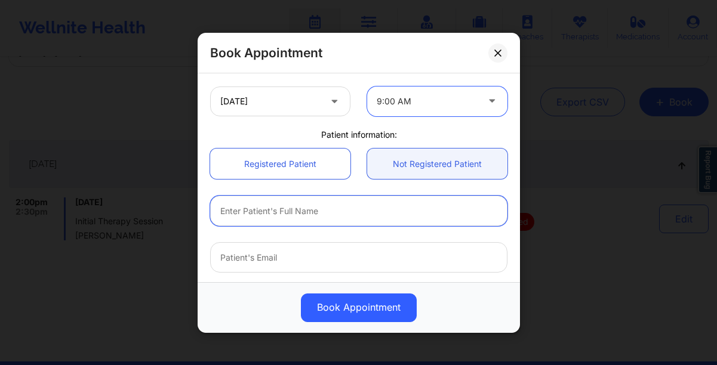
click at [241, 217] on input "text" at bounding box center [358, 211] width 297 height 30
paste input "[PERSON_NAME]"
type input "[PERSON_NAME]"
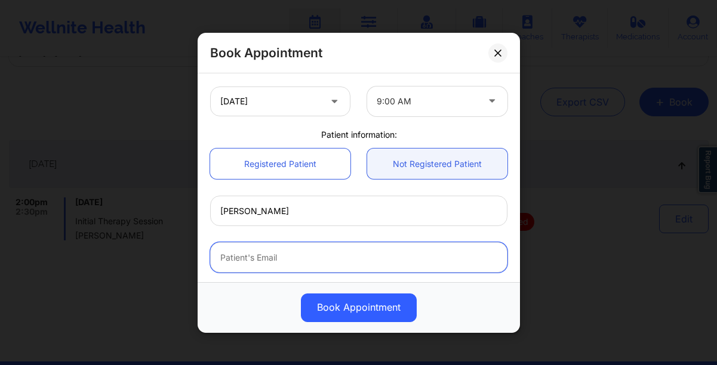
click at [261, 251] on input "email" at bounding box center [358, 257] width 297 height 30
paste input "Wansari@umich.edu"
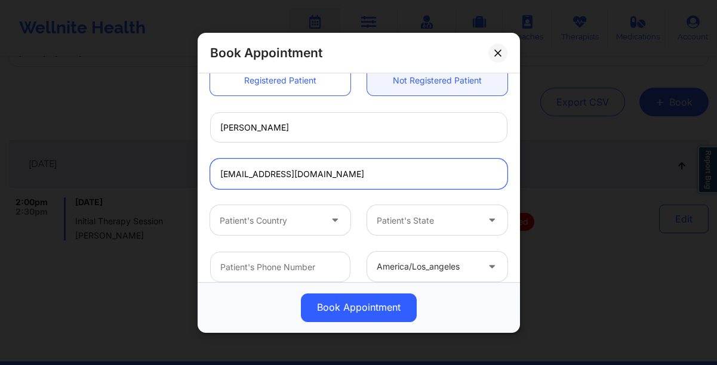
scroll to position [335, 0]
type input "Wansari@umich.edu"
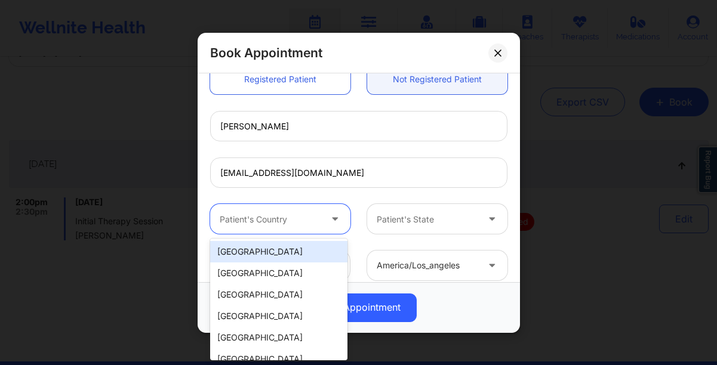
click at [272, 226] on div at bounding box center [270, 219] width 101 height 14
click at [266, 259] on div "[GEOGRAPHIC_DATA]" at bounding box center [278, 251] width 137 height 21
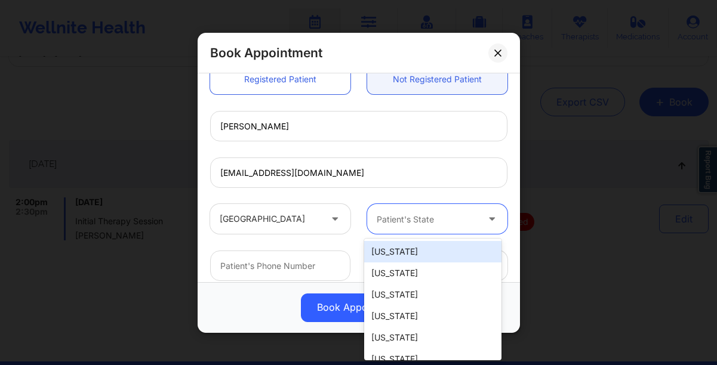
click at [407, 224] on div at bounding box center [427, 219] width 101 height 14
type input "oh"
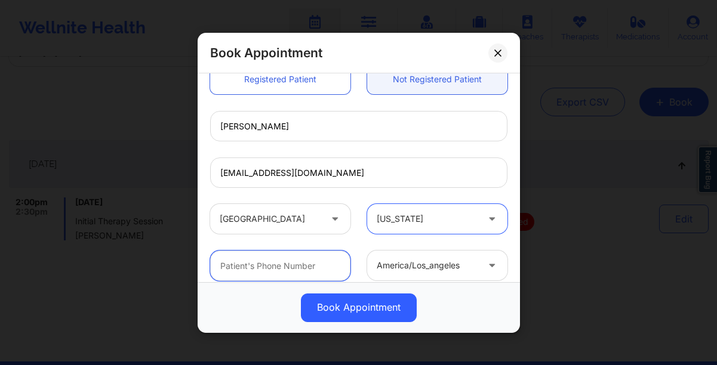
click at [274, 272] on input "text" at bounding box center [280, 266] width 140 height 30
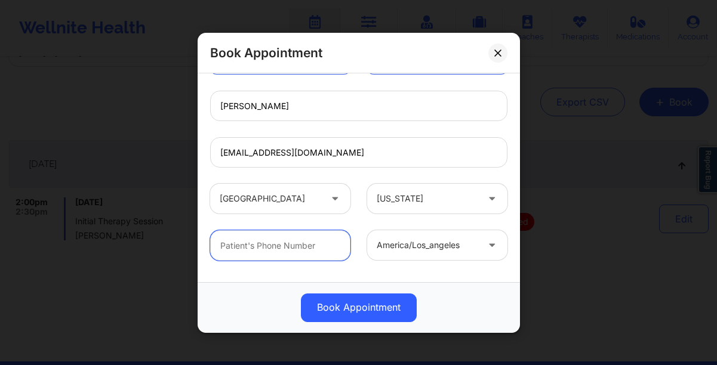
scroll to position [359, 0]
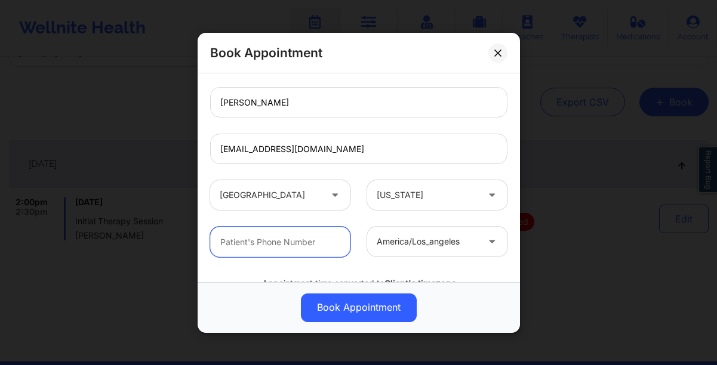
paste input "(989) 996-1818"
type input "(989) 996-1818"
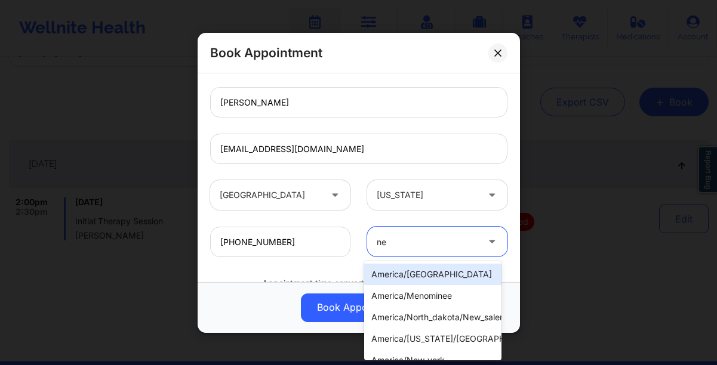
type input "new"
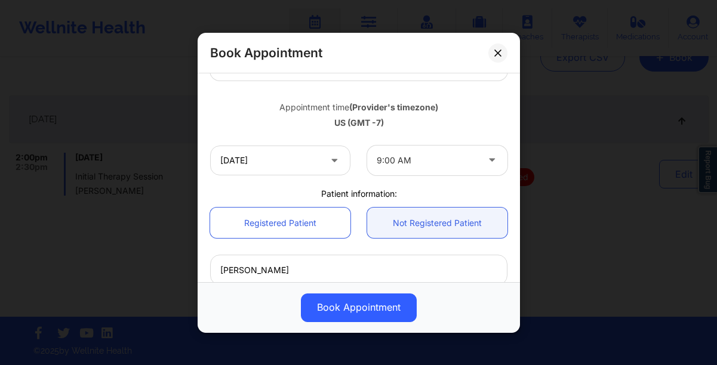
scroll to position [180, 0]
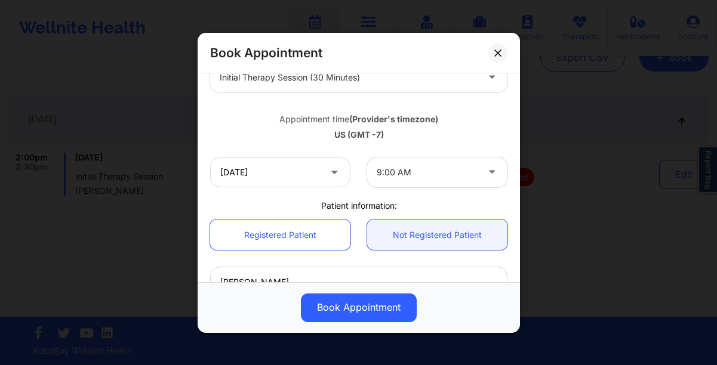
click at [486, 168] on icon at bounding box center [492, 170] width 12 height 10
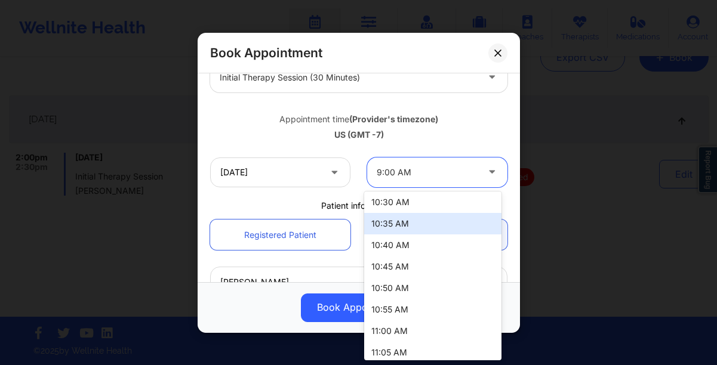
scroll to position [387, 0]
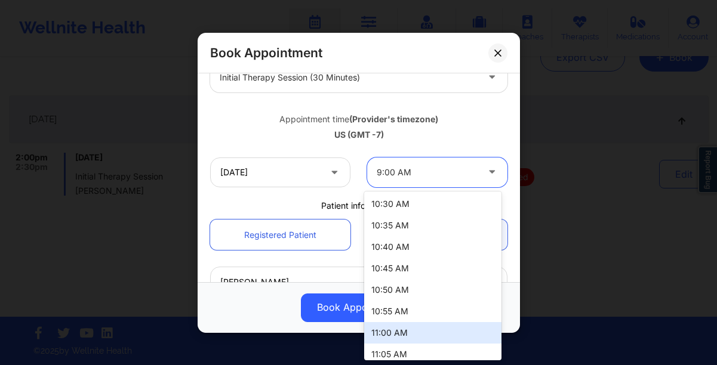
click at [399, 328] on div "11:00 AM" at bounding box center [432, 332] width 137 height 21
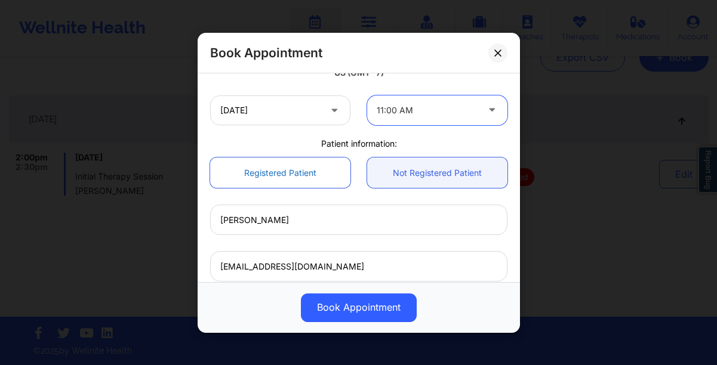
scroll to position [411, 0]
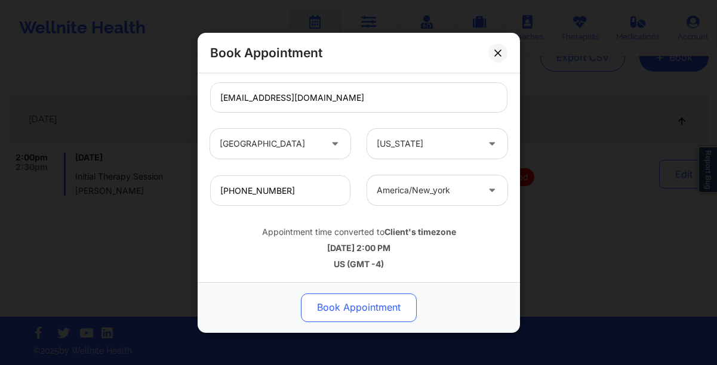
click at [319, 307] on button "Book Appointment" at bounding box center [359, 307] width 116 height 29
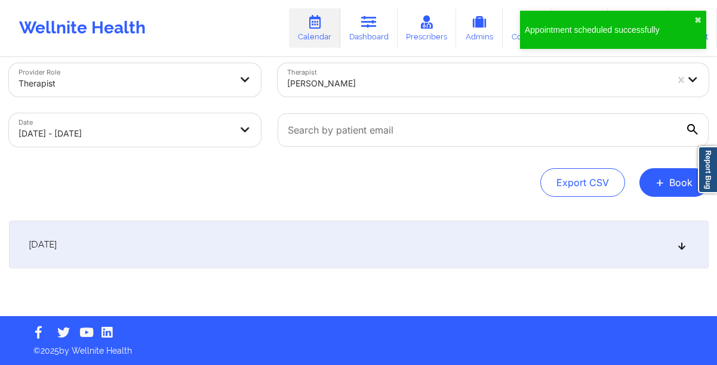
scroll to position [16, 0]
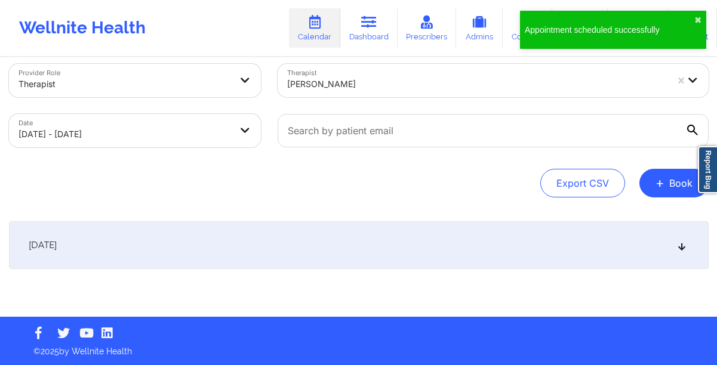
click at [190, 237] on div "[DATE]" at bounding box center [359, 245] width 700 height 48
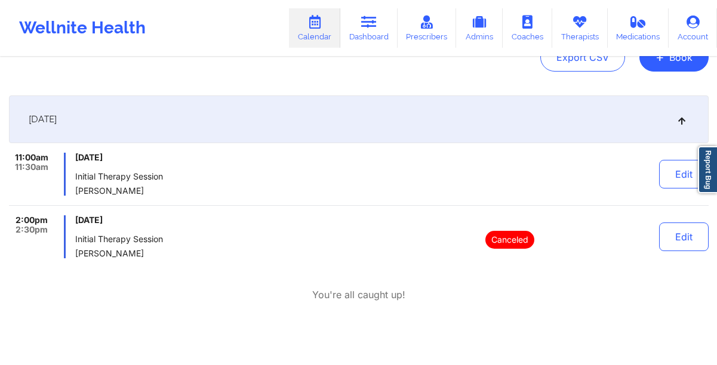
scroll to position [0, 0]
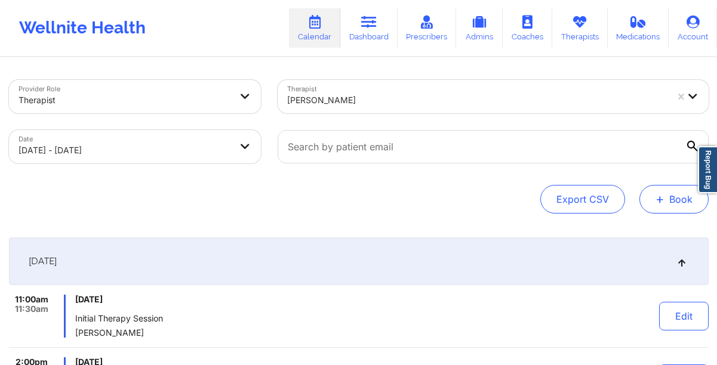
click at [676, 205] on button "+ Book" at bounding box center [673, 199] width 69 height 29
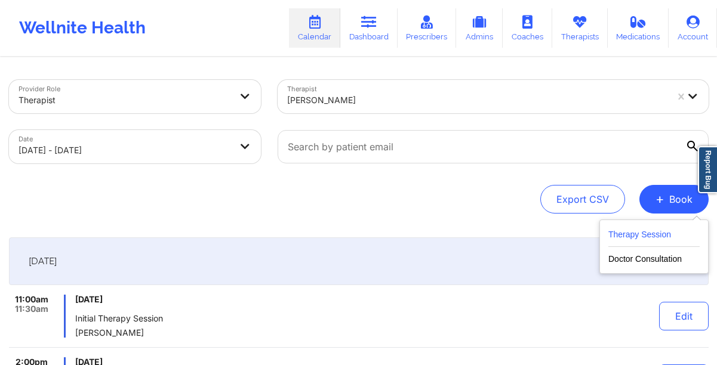
click at [625, 237] on button "Therapy Session" at bounding box center [653, 237] width 91 height 20
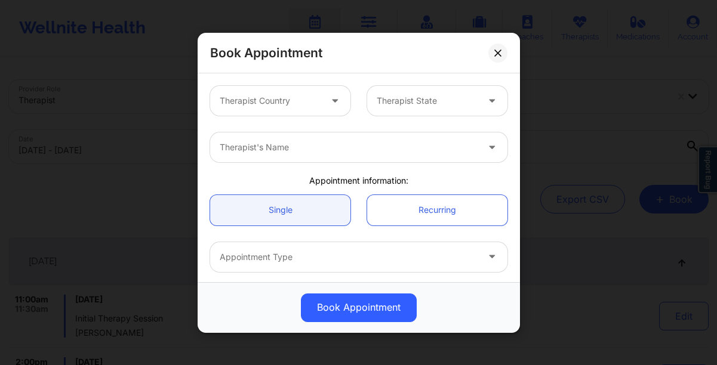
click at [247, 92] on div "Therapist Country" at bounding box center [266, 101] width 112 height 30
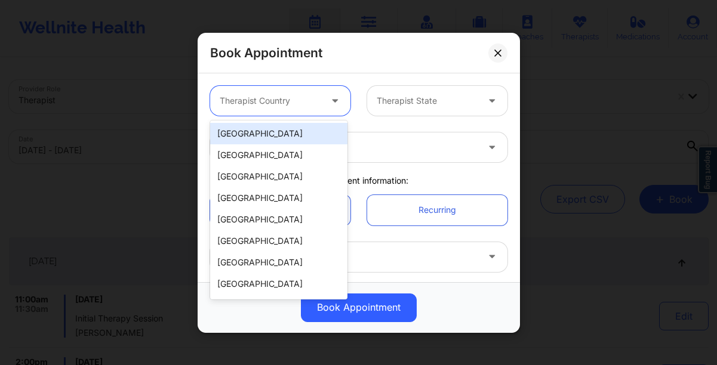
type input "u"
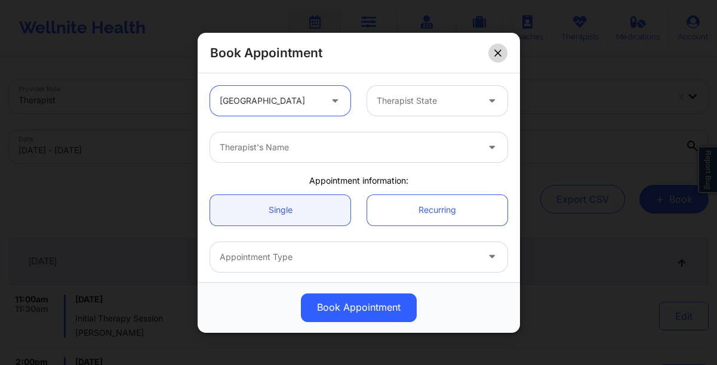
click at [501, 57] on button at bounding box center [497, 52] width 19 height 19
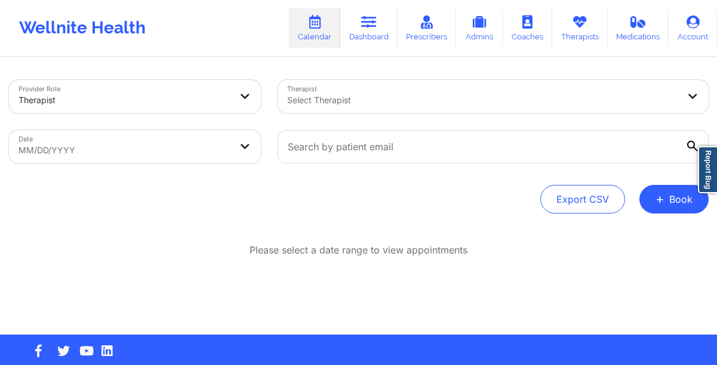
click at [323, 102] on div at bounding box center [483, 100] width 392 height 14
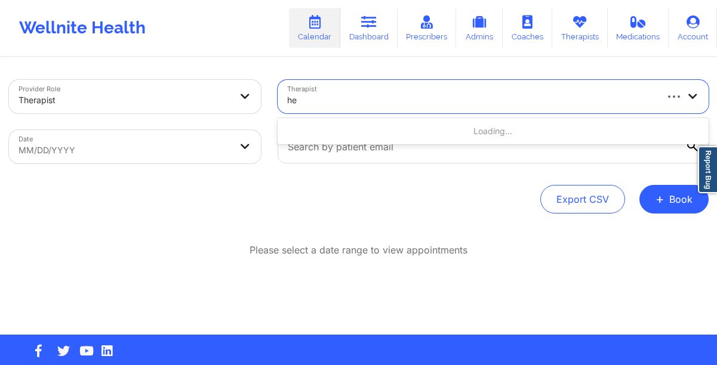
type input "h"
type input "[PERSON_NAME]"
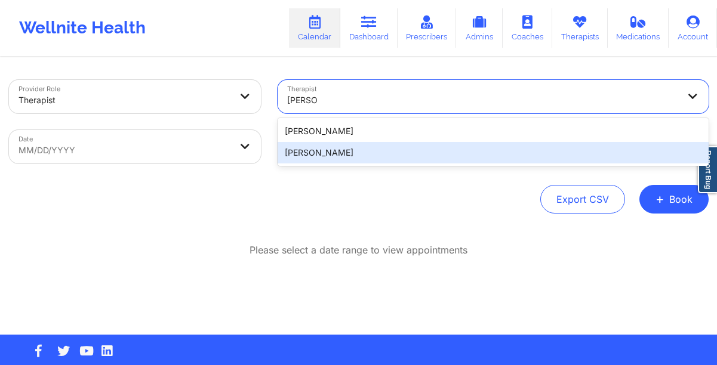
click at [377, 149] on div "[PERSON_NAME]" at bounding box center [493, 152] width 431 height 21
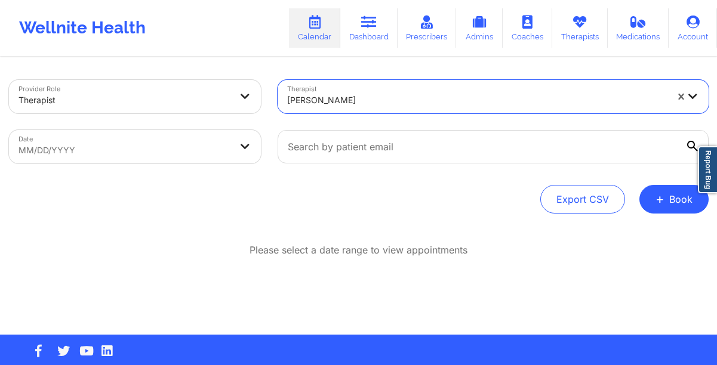
click at [238, 149] on body "Wellnite Health Calendar Dashboard Prescribers Admins Coaches Therapists Medica…" at bounding box center [358, 182] width 717 height 365
select select "2025-8"
select select "2025-9"
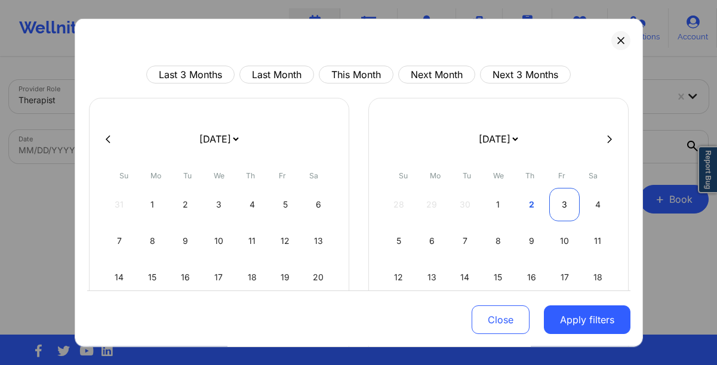
click at [557, 206] on div "3" at bounding box center [564, 204] width 30 height 33
select select "2025-9"
select select "2025-10"
select select "2025-9"
select select "2025-10"
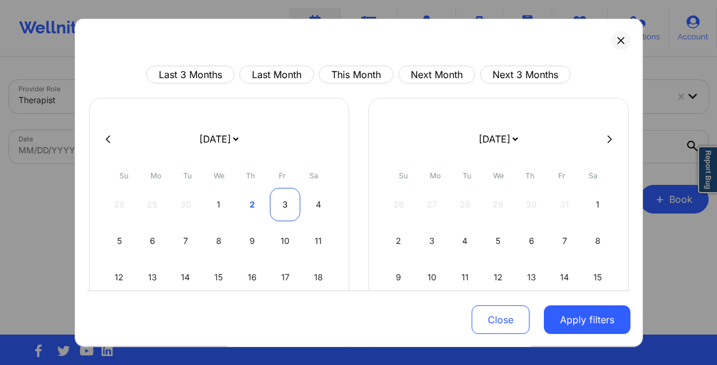
click at [288, 211] on div "3" at bounding box center [285, 204] width 30 height 33
select select "2025-9"
select select "2025-10"
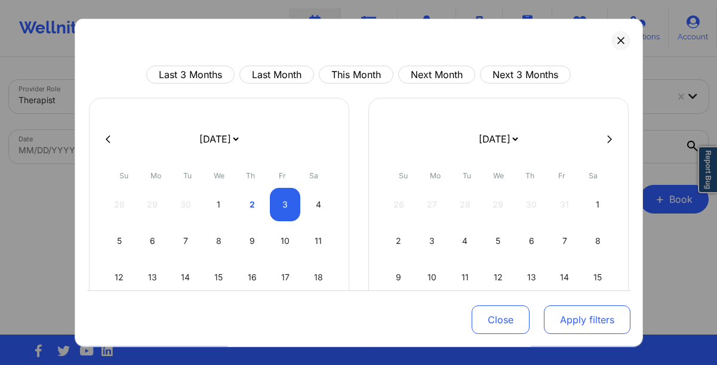
click at [560, 315] on button "Apply filters" at bounding box center [587, 320] width 87 height 29
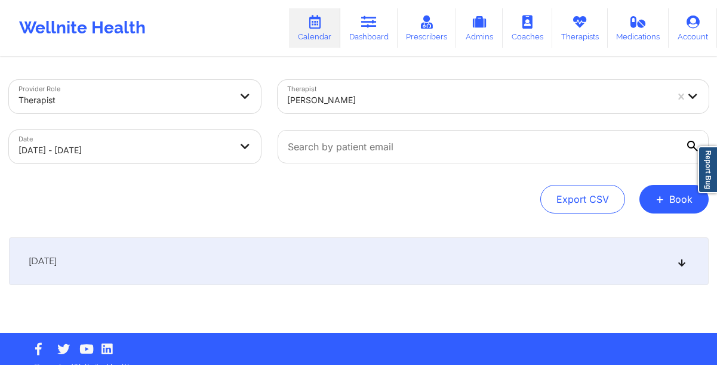
click at [286, 268] on div "[DATE]" at bounding box center [359, 262] width 700 height 48
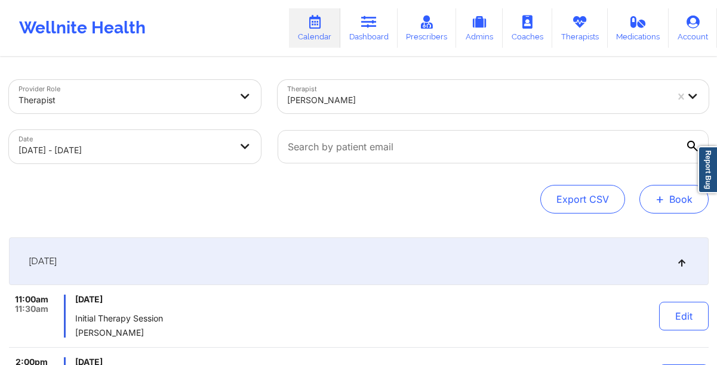
click at [669, 202] on button "+ Book" at bounding box center [673, 199] width 69 height 29
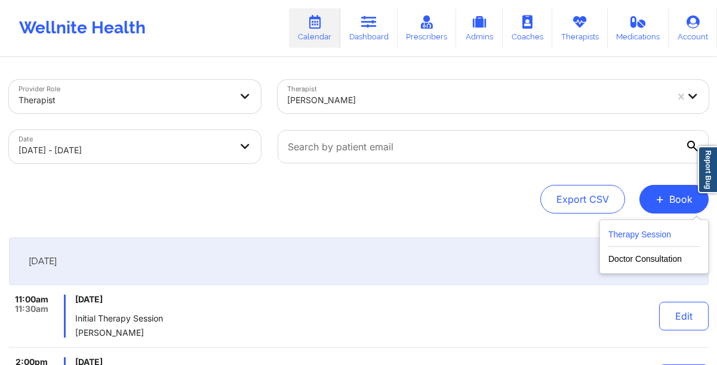
click at [616, 238] on button "Therapy Session" at bounding box center [653, 237] width 91 height 20
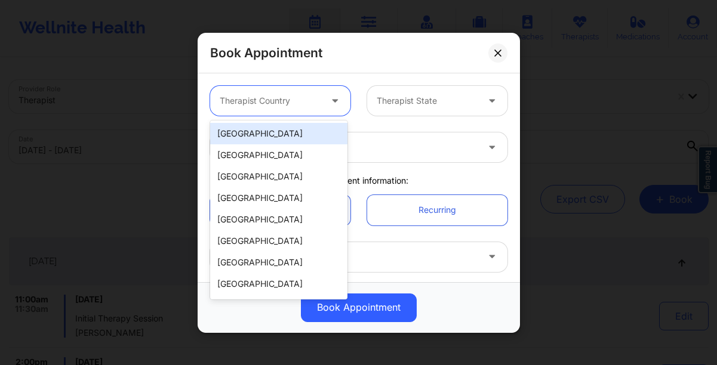
click at [282, 106] on div at bounding box center [270, 101] width 101 height 14
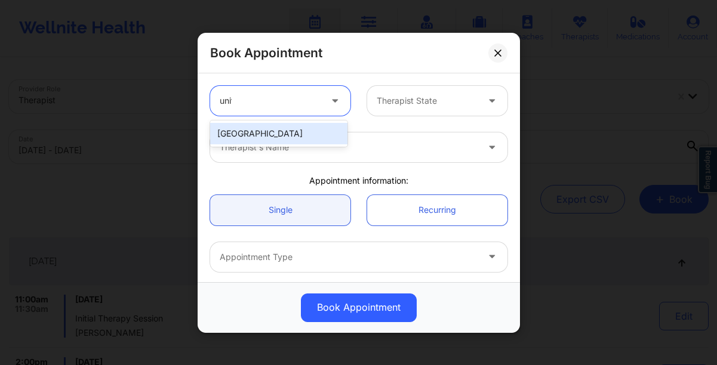
type input "unite"
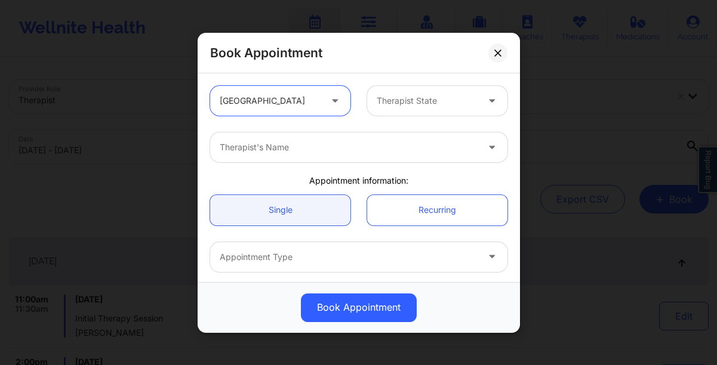
click at [421, 100] on div at bounding box center [427, 101] width 101 height 14
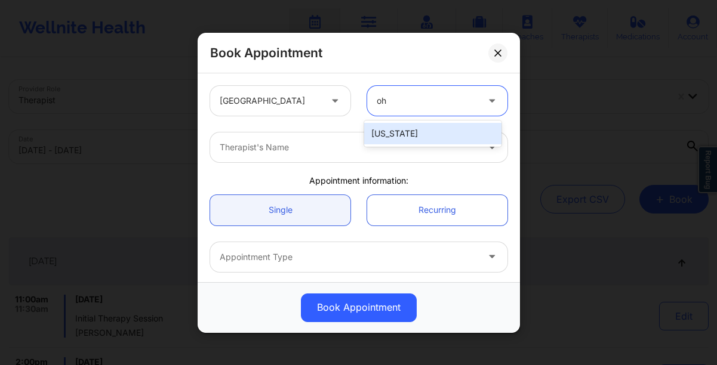
type input "ohi"
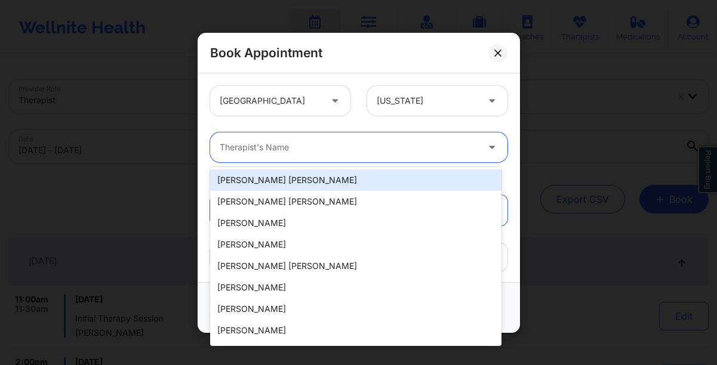
click at [319, 152] on div at bounding box center [349, 147] width 258 height 14
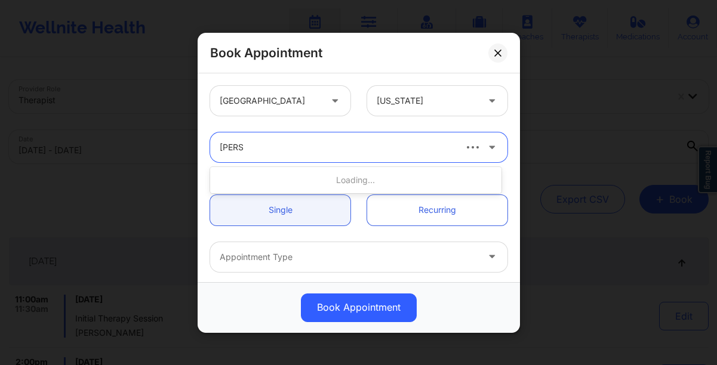
type input "[PERSON_NAME]"
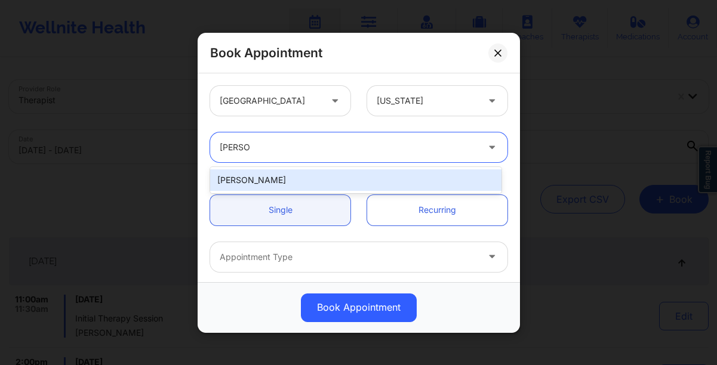
click at [285, 181] on div "[PERSON_NAME]" at bounding box center [355, 180] width 291 height 21
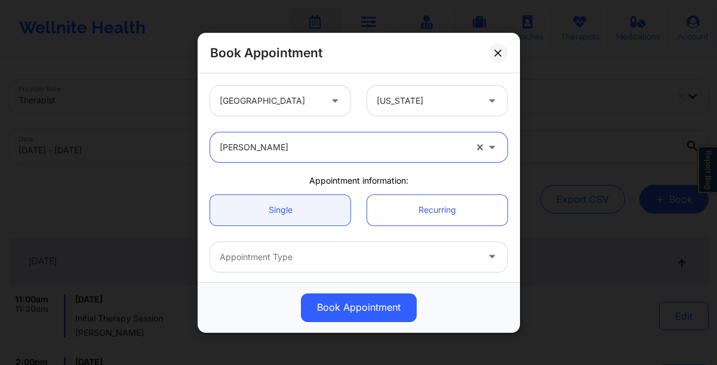
click at [293, 258] on div at bounding box center [349, 257] width 258 height 14
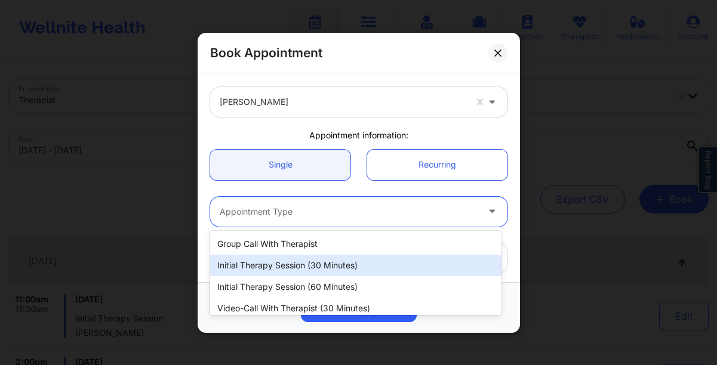
click at [291, 265] on div "Initial Therapy Session (30 minutes)" at bounding box center [355, 265] width 291 height 21
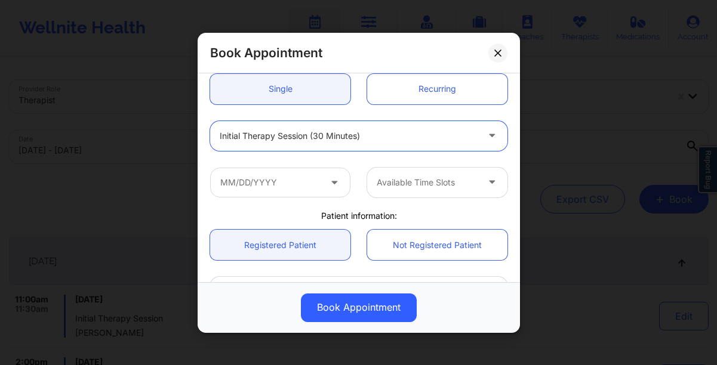
scroll to position [124, 0]
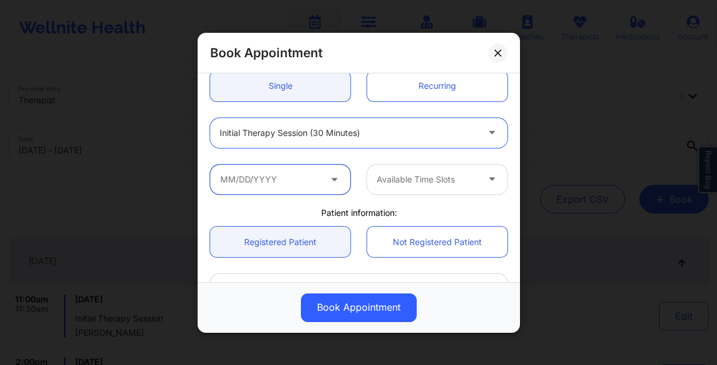
click at [292, 185] on input "text" at bounding box center [280, 179] width 140 height 30
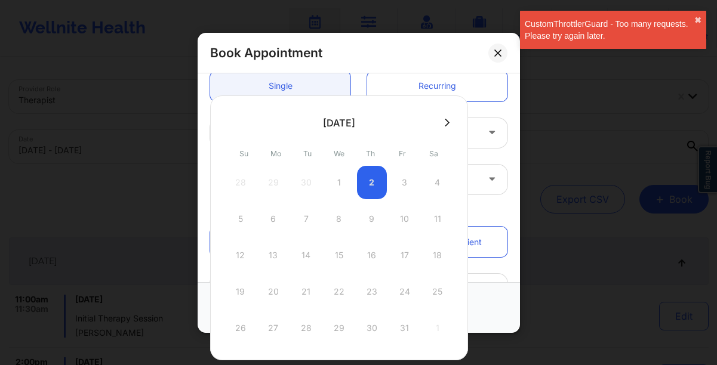
click at [398, 182] on div "28 29 30 1 2 3 4" at bounding box center [339, 182] width 227 height 33
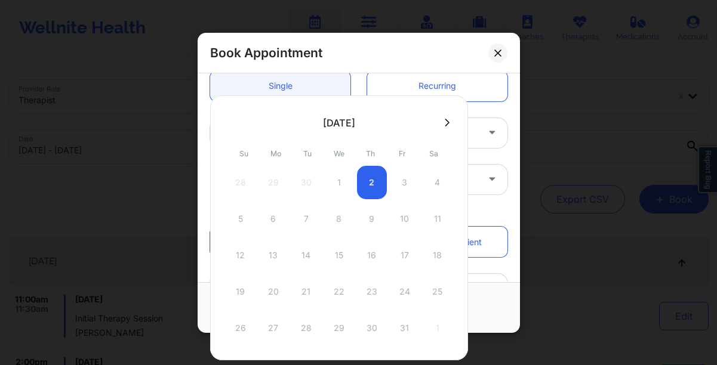
click at [404, 184] on div "28 29 30 1 2 3 4" at bounding box center [339, 182] width 227 height 33
click at [445, 121] on icon at bounding box center [447, 122] width 5 height 9
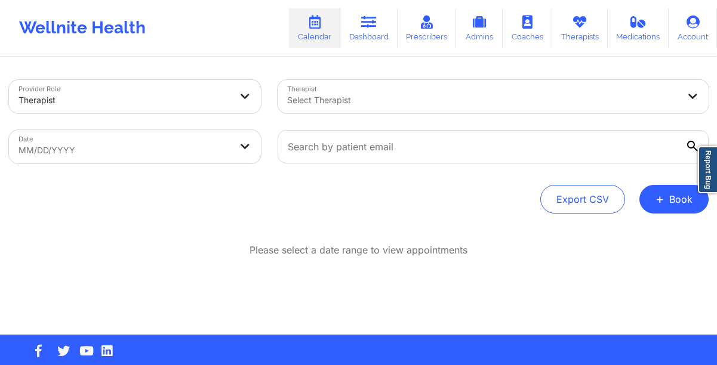
click at [319, 104] on div at bounding box center [483, 100] width 392 height 14
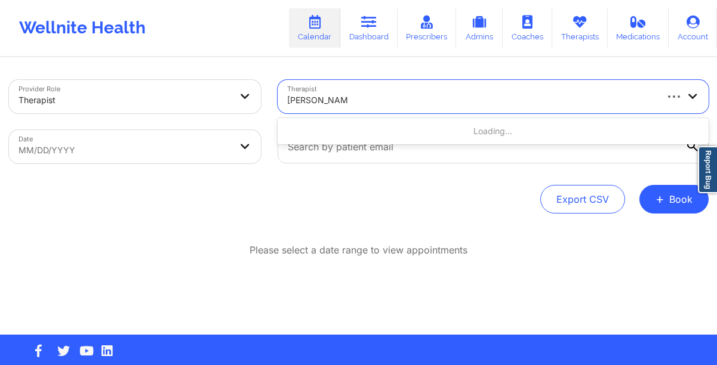
type input "helen g. lehman"
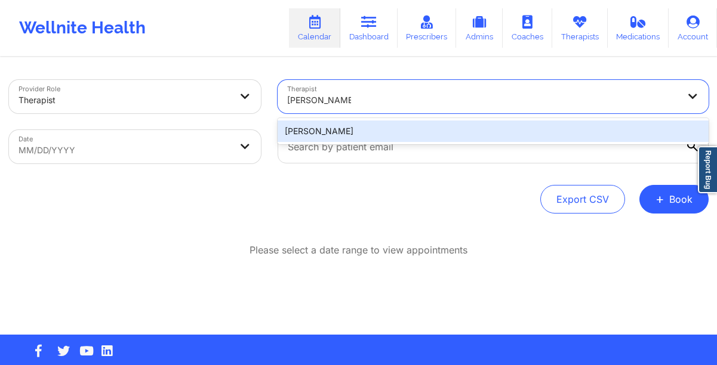
click at [357, 134] on div "[PERSON_NAME]" at bounding box center [493, 131] width 431 height 21
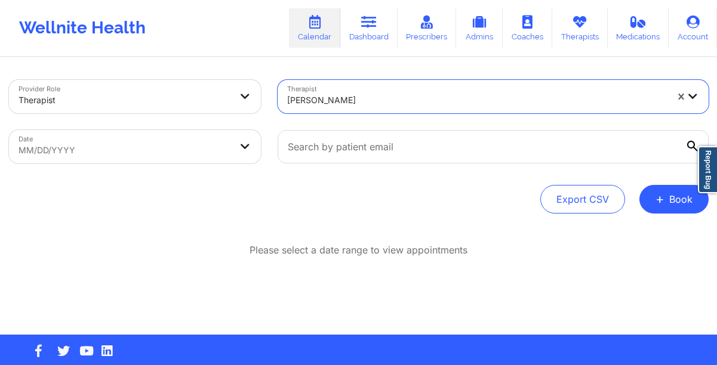
click at [189, 149] on body "Wellnite Health Calendar Dashboard Prescribers Admins Coaches Therapists Medica…" at bounding box center [358, 182] width 717 height 365
select select "2025-8"
select select "2025-9"
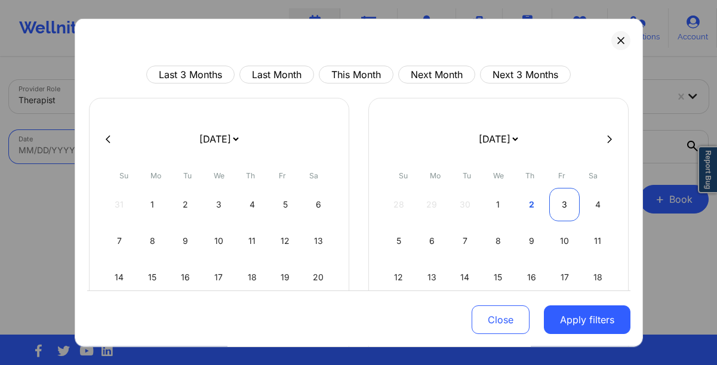
click at [559, 199] on div "3" at bounding box center [564, 204] width 30 height 33
select select "2025-9"
select select "2025-10"
select select "2025-9"
select select "2025-10"
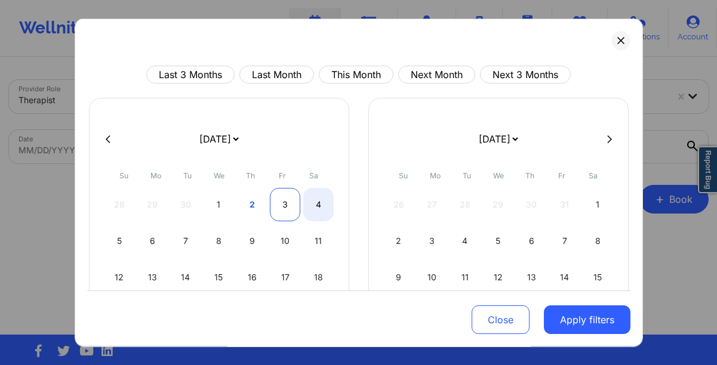
select select "2025-9"
select select "2025-10"
click at [279, 207] on div "3" at bounding box center [285, 204] width 30 height 33
select select "2025-9"
select select "2025-10"
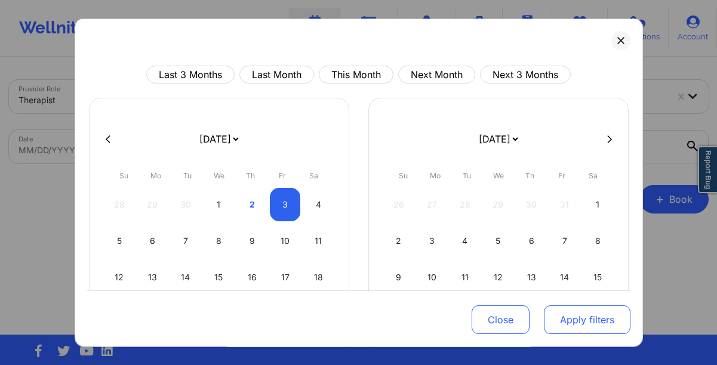
click at [559, 318] on button "Apply filters" at bounding box center [587, 320] width 87 height 29
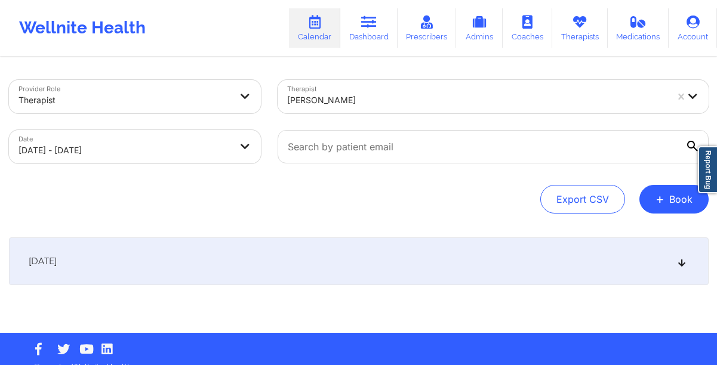
click at [372, 255] on div "[DATE]" at bounding box center [359, 262] width 700 height 48
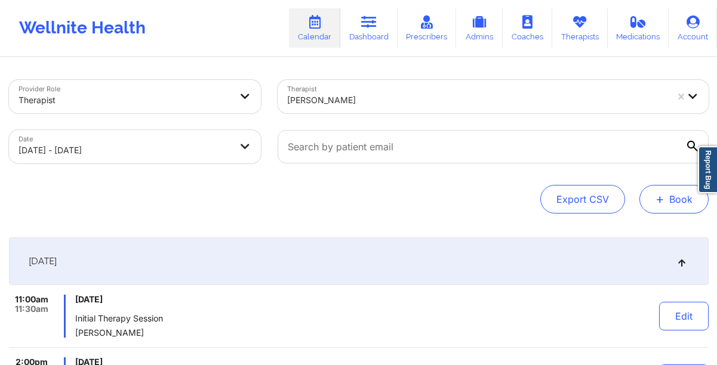
click at [666, 195] on button "+ Book" at bounding box center [673, 199] width 69 height 29
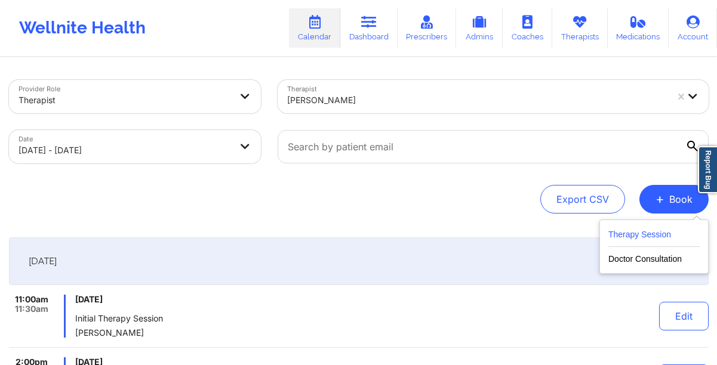
click at [656, 236] on button "Therapy Session" at bounding box center [653, 237] width 91 height 20
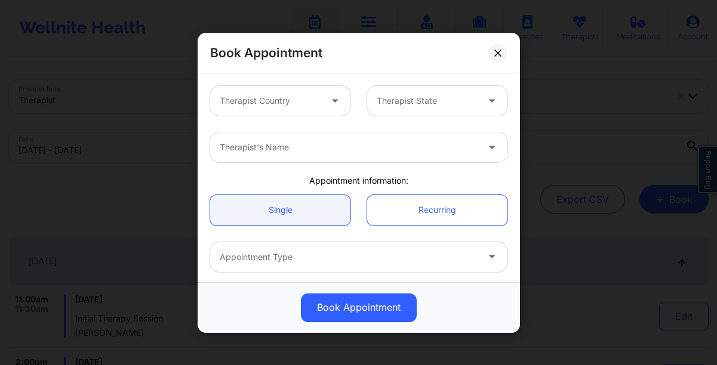
click at [322, 104] on div at bounding box center [336, 101] width 29 height 30
type input "f"
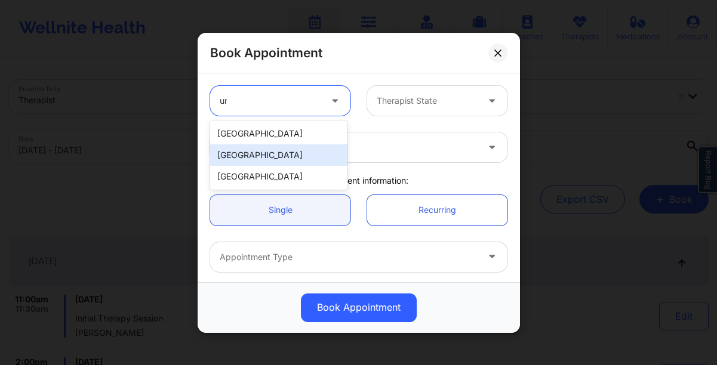
type input "uni"
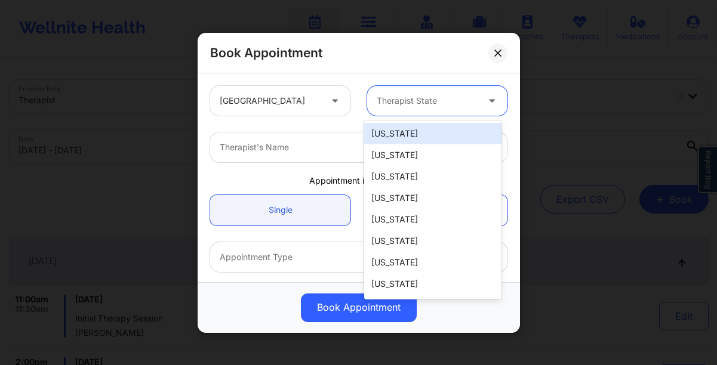
click at [417, 97] on div at bounding box center [427, 101] width 101 height 14
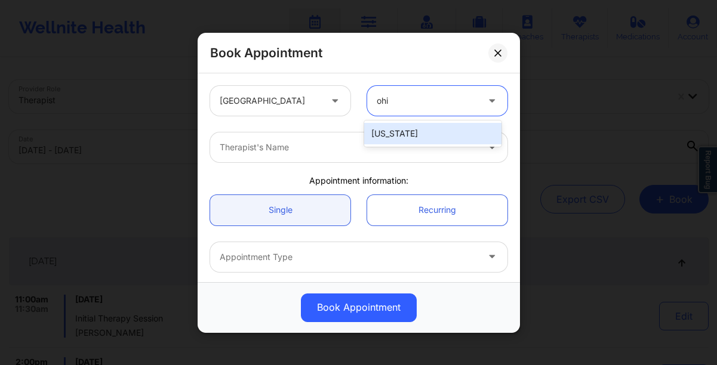
type input "ohio"
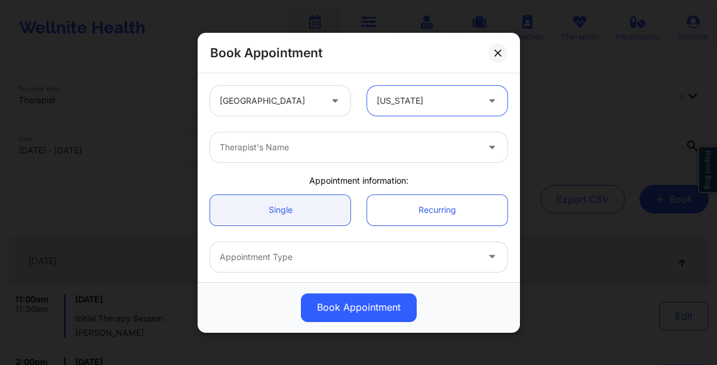
click at [345, 149] on div at bounding box center [349, 147] width 258 height 14
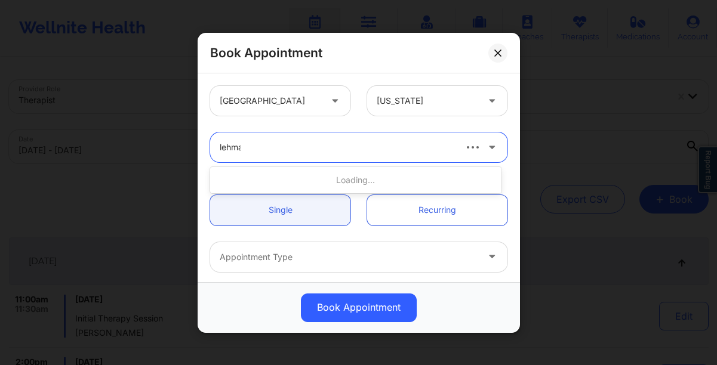
type input "[PERSON_NAME]"
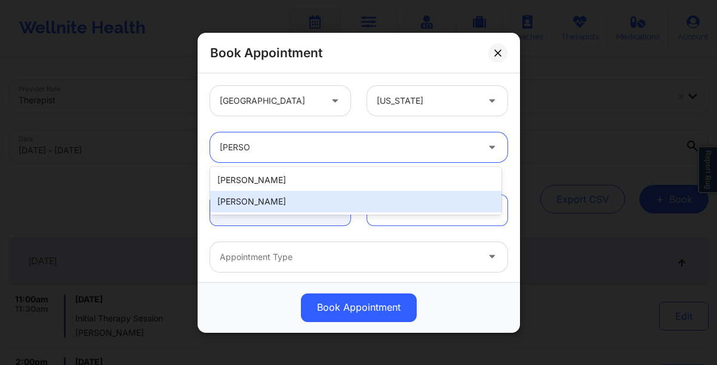
click at [308, 202] on div "[PERSON_NAME]" at bounding box center [355, 201] width 291 height 21
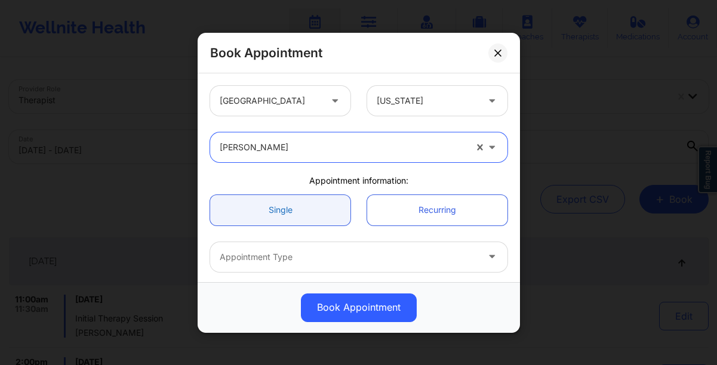
click at [304, 206] on link "Single" at bounding box center [280, 210] width 140 height 30
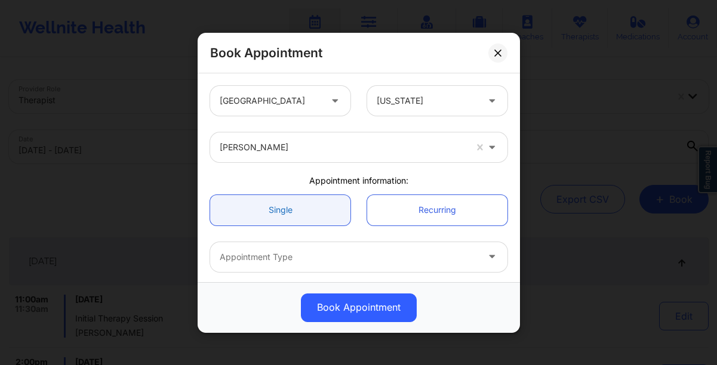
scroll to position [27, 0]
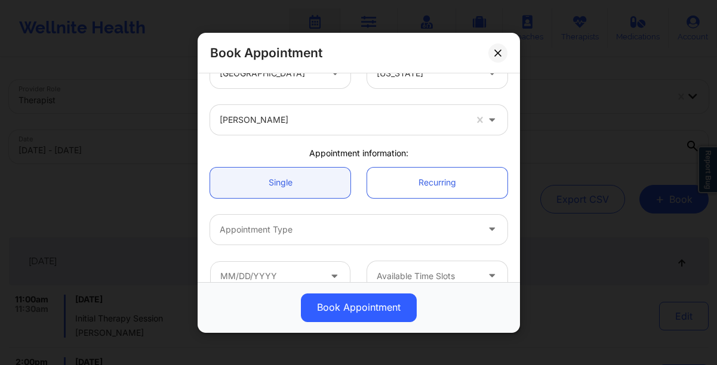
click at [300, 225] on div at bounding box center [349, 230] width 258 height 14
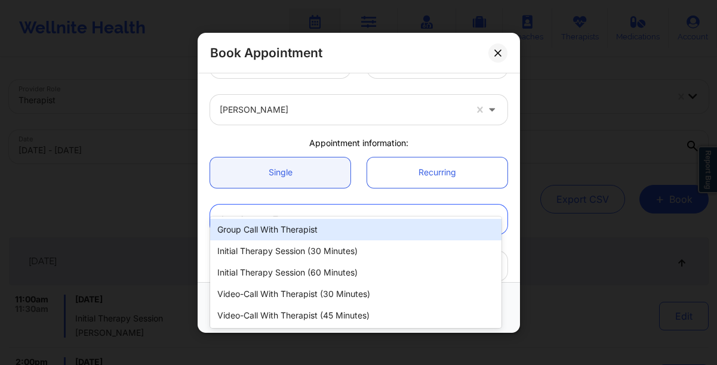
scroll to position [61, 0]
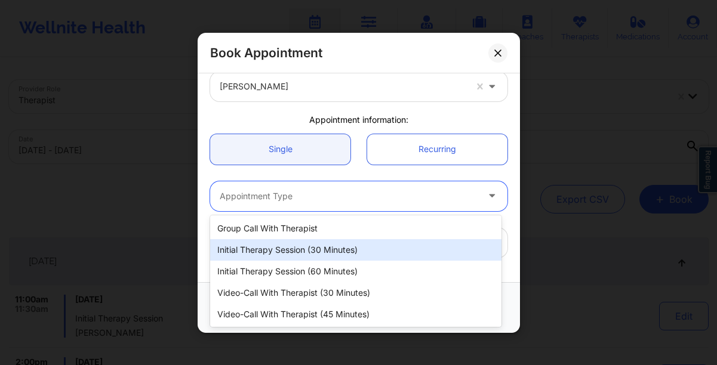
click at [292, 250] on div "Initial Therapy Session (30 minutes)" at bounding box center [355, 249] width 291 height 21
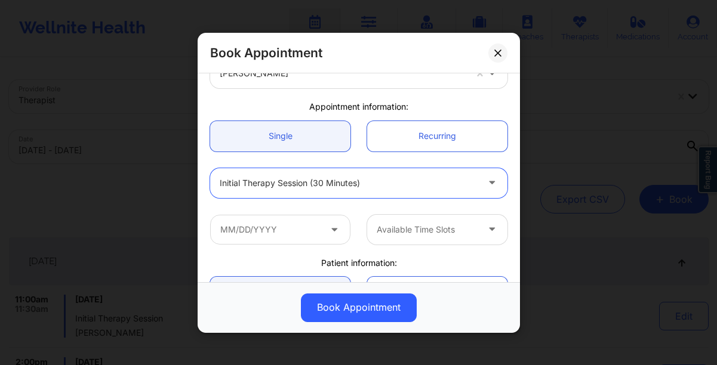
scroll to position [78, 0]
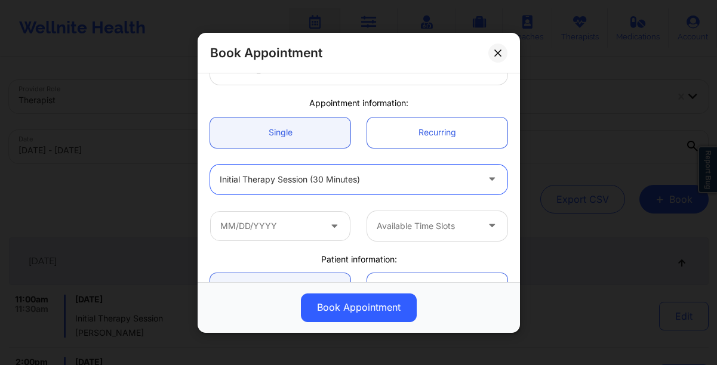
click at [328, 226] on icon at bounding box center [334, 223] width 12 height 10
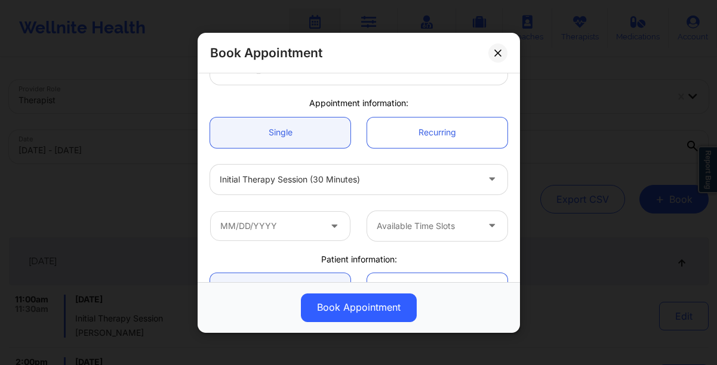
click at [332, 226] on icon at bounding box center [334, 223] width 12 height 10
click at [299, 225] on input "text" at bounding box center [280, 226] width 140 height 30
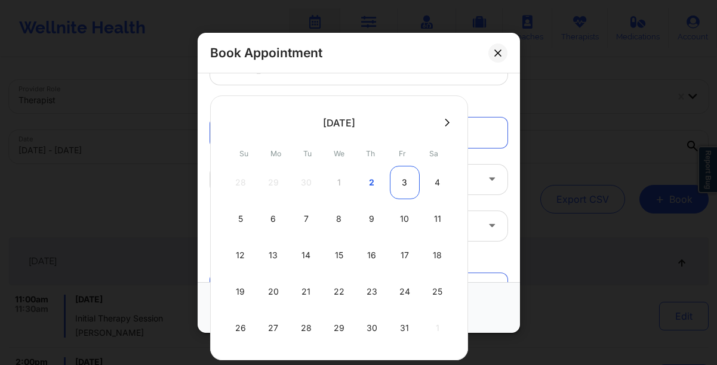
click at [404, 184] on div "3" at bounding box center [405, 182] width 30 height 33
type input "[DATE]"
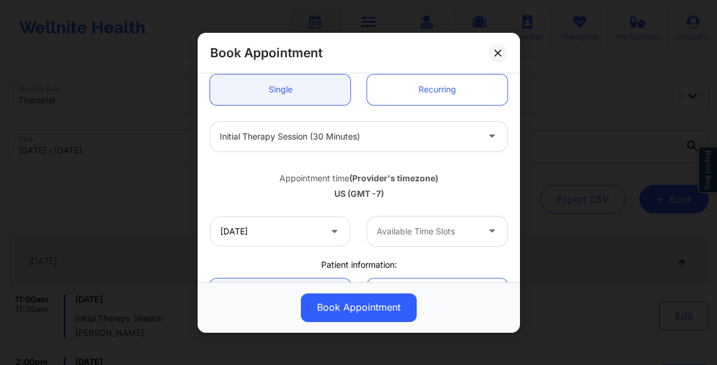
scroll to position [135, 0]
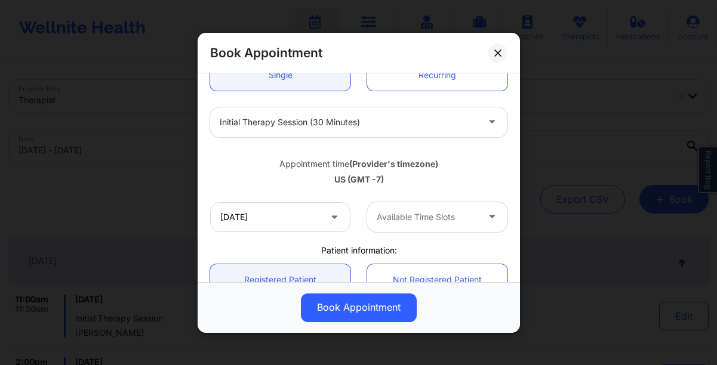
click at [486, 220] on icon at bounding box center [492, 215] width 12 height 10
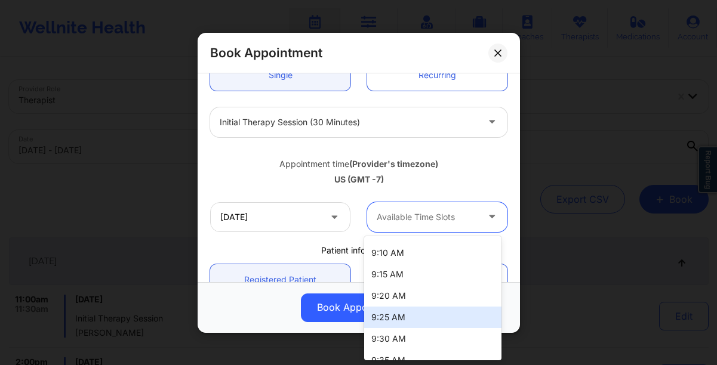
scroll to position [0, 0]
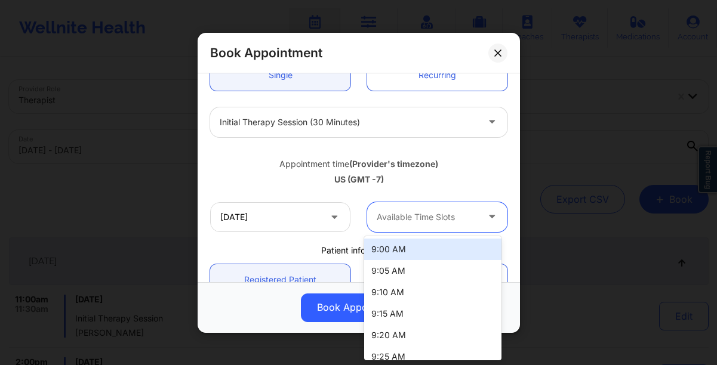
click at [405, 253] on div "9:00 AM" at bounding box center [432, 249] width 137 height 21
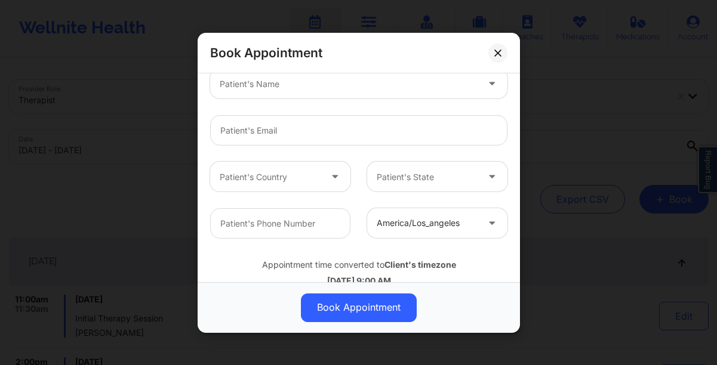
scroll to position [373, 0]
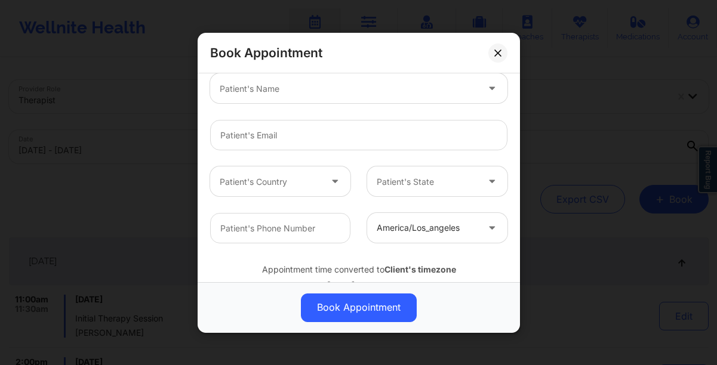
click at [424, 227] on div at bounding box center [427, 228] width 101 height 14
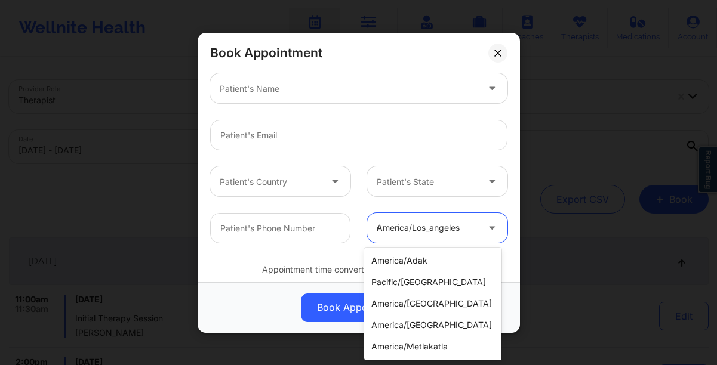
scroll to position [0, 0]
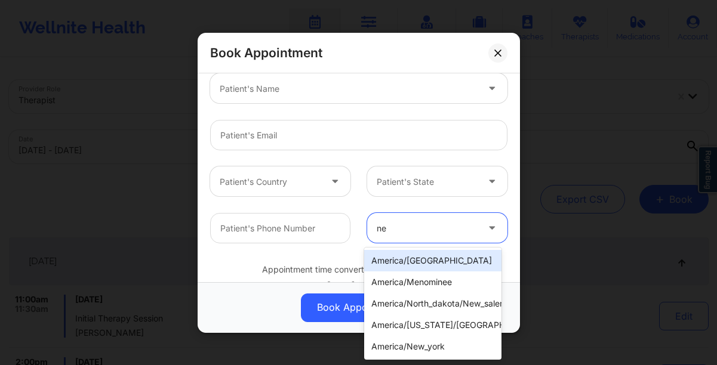
type input "new"
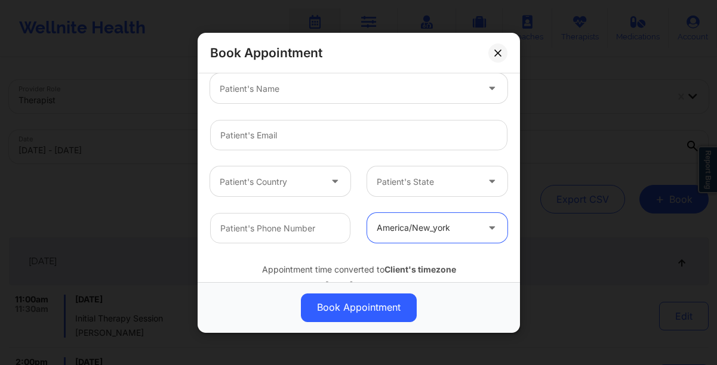
scroll to position [411, 0]
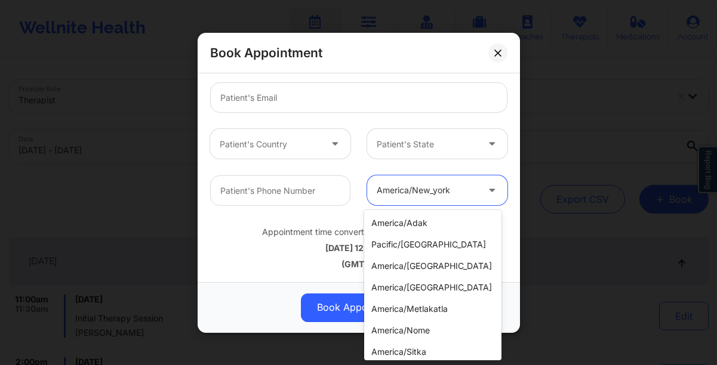
click at [443, 198] on div "america/new_york" at bounding box center [427, 190] width 101 height 30
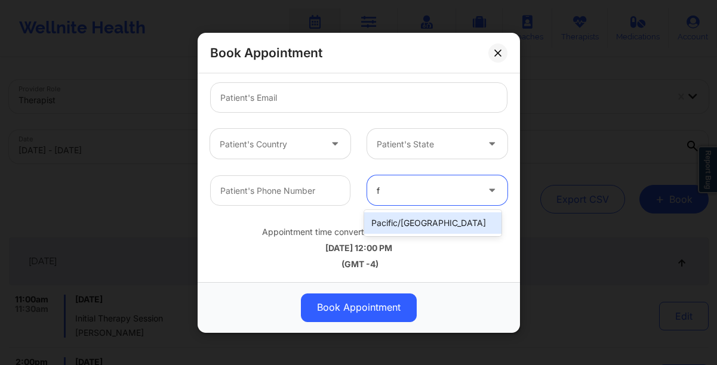
scroll to position [0, 0]
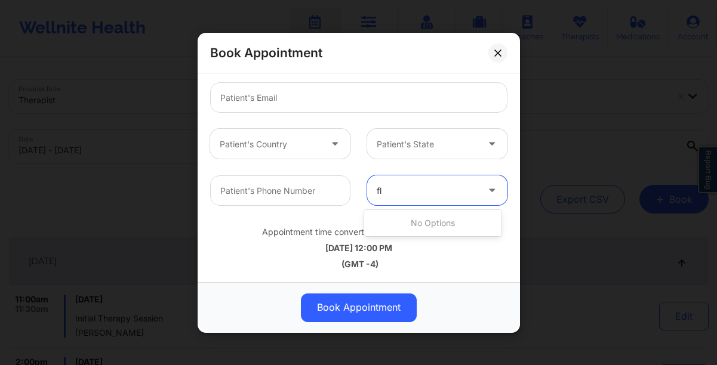
type input "f"
type input "o"
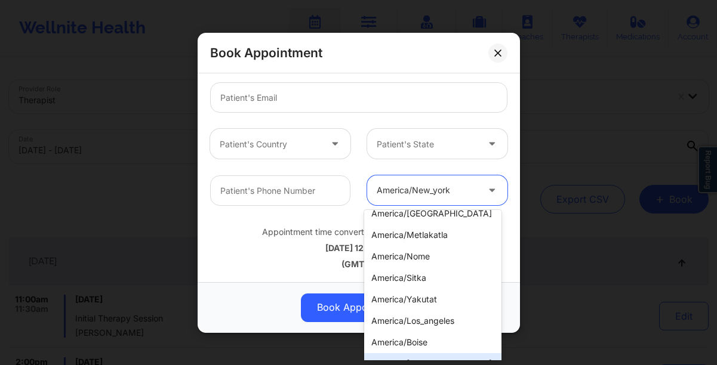
scroll to position [96, 0]
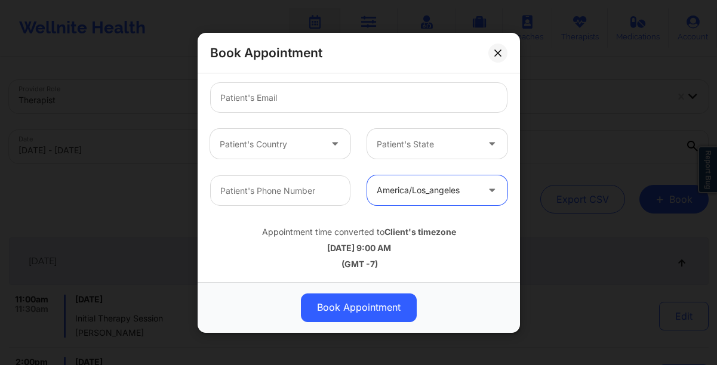
click at [451, 195] on div at bounding box center [427, 190] width 101 height 14
type input "new"
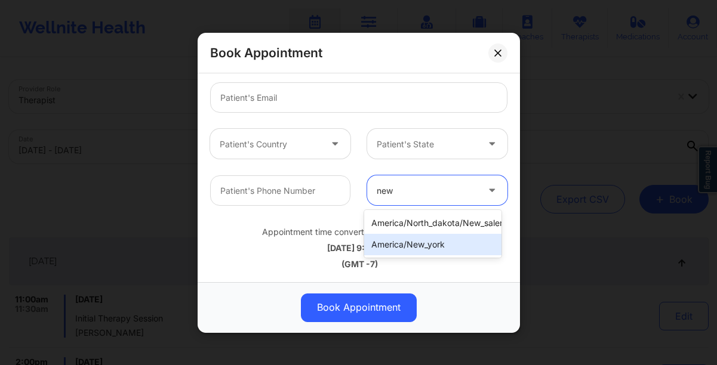
click at [463, 248] on div "america/new_york" at bounding box center [432, 244] width 137 height 21
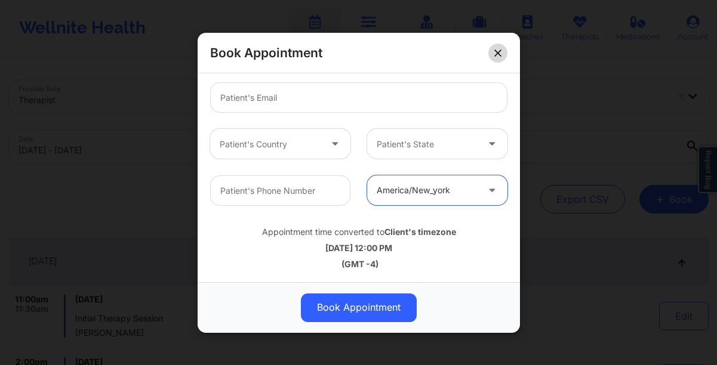
click at [498, 58] on button at bounding box center [497, 52] width 19 height 19
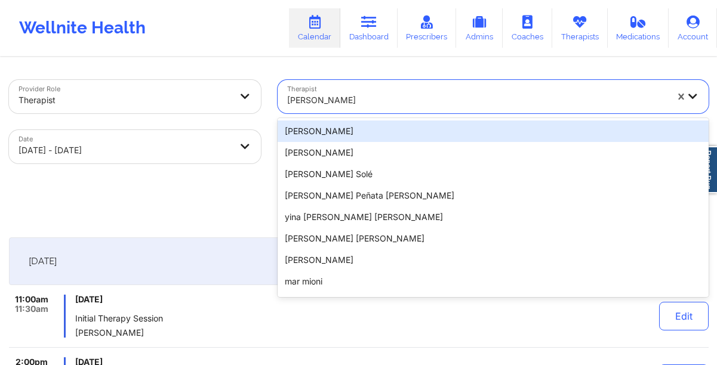
click at [362, 100] on div at bounding box center [477, 100] width 380 height 14
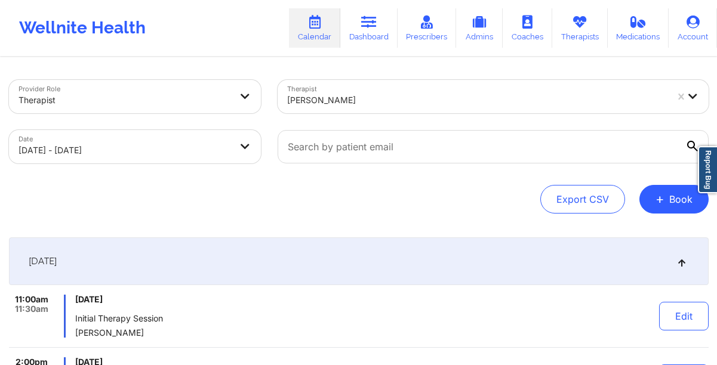
click at [251, 175] on div "Provider Role Therapist Therapist [PERSON_NAME] Date [DATE] - [DATE] Export CSV…" at bounding box center [359, 147] width 700 height 134
click at [316, 102] on div at bounding box center [477, 100] width 380 height 14
click at [371, 28] on icon at bounding box center [369, 22] width 16 height 13
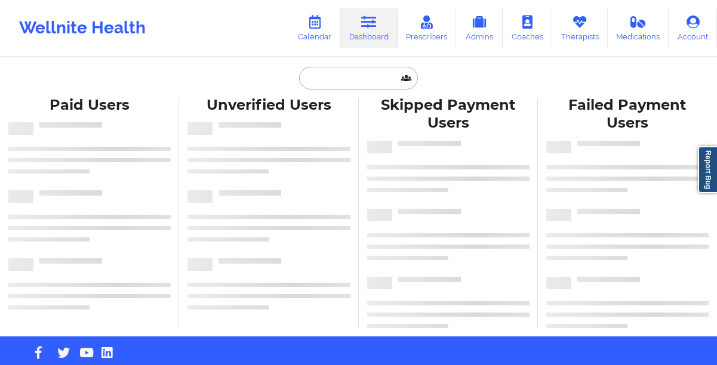
click at [368, 85] on input "text" at bounding box center [358, 78] width 118 height 23
paste input "[EMAIL_ADDRESS][DOMAIN_NAME]"
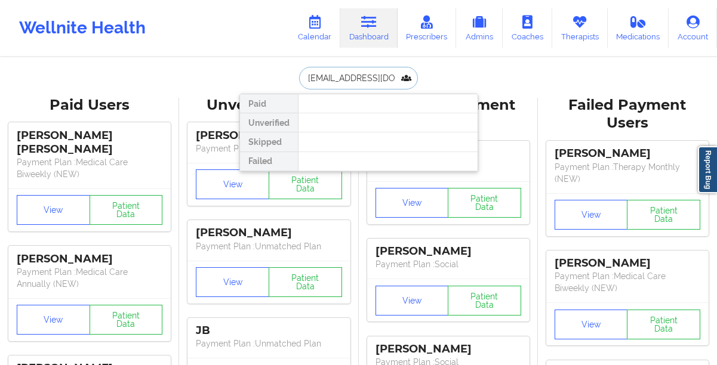
paste input "[PHONE_NUMBER]"
type input "h"
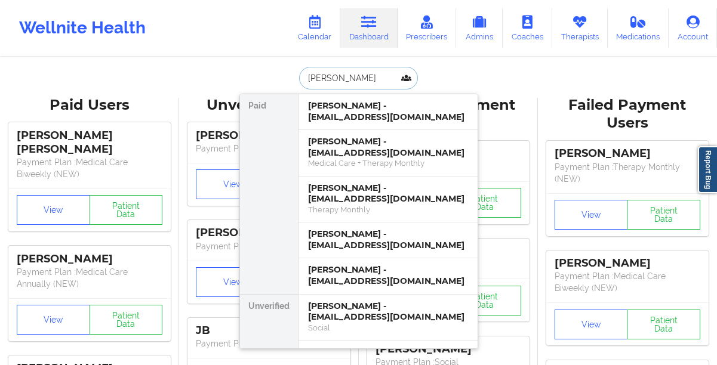
type input "[PERSON_NAME]"
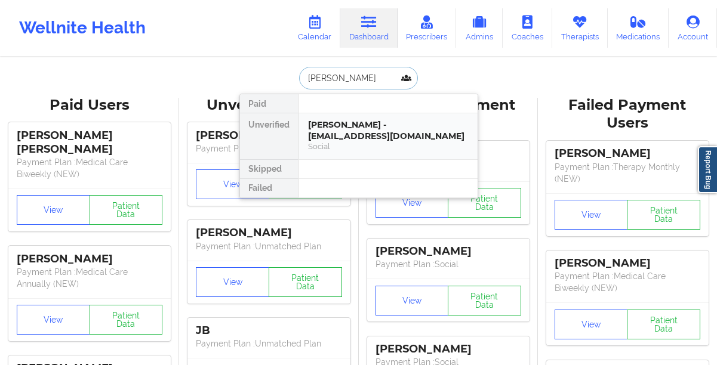
click at [337, 135] on div "[PERSON_NAME] - [EMAIL_ADDRESS][DOMAIN_NAME]" at bounding box center [388, 130] width 160 height 22
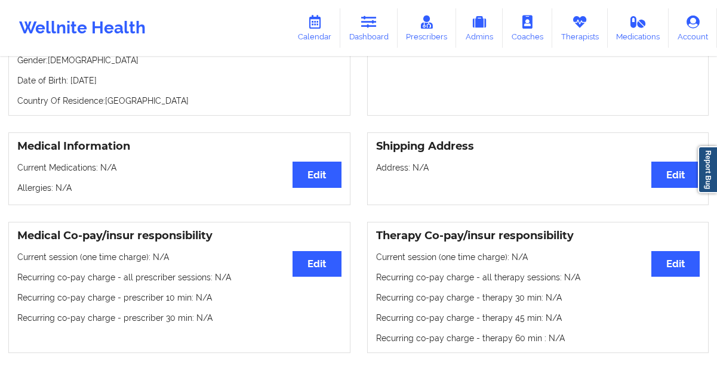
scroll to position [187, 0]
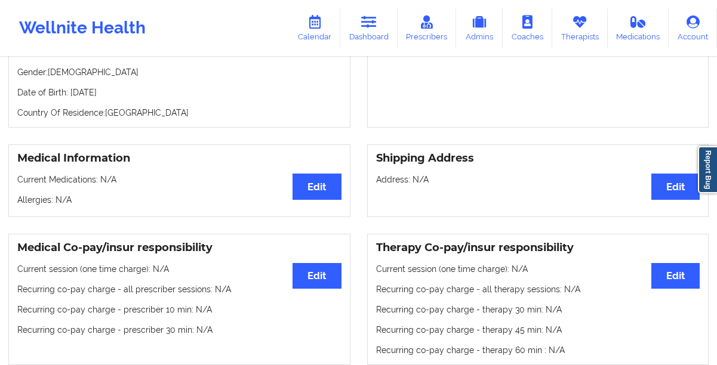
click at [12, 127] on div "Personal Information Edit Delete Name: [PERSON_NAME] Email: [EMAIL_ADDRESS][DOM…" at bounding box center [179, 52] width 342 height 152
